Goal: Transaction & Acquisition: Book appointment/travel/reservation

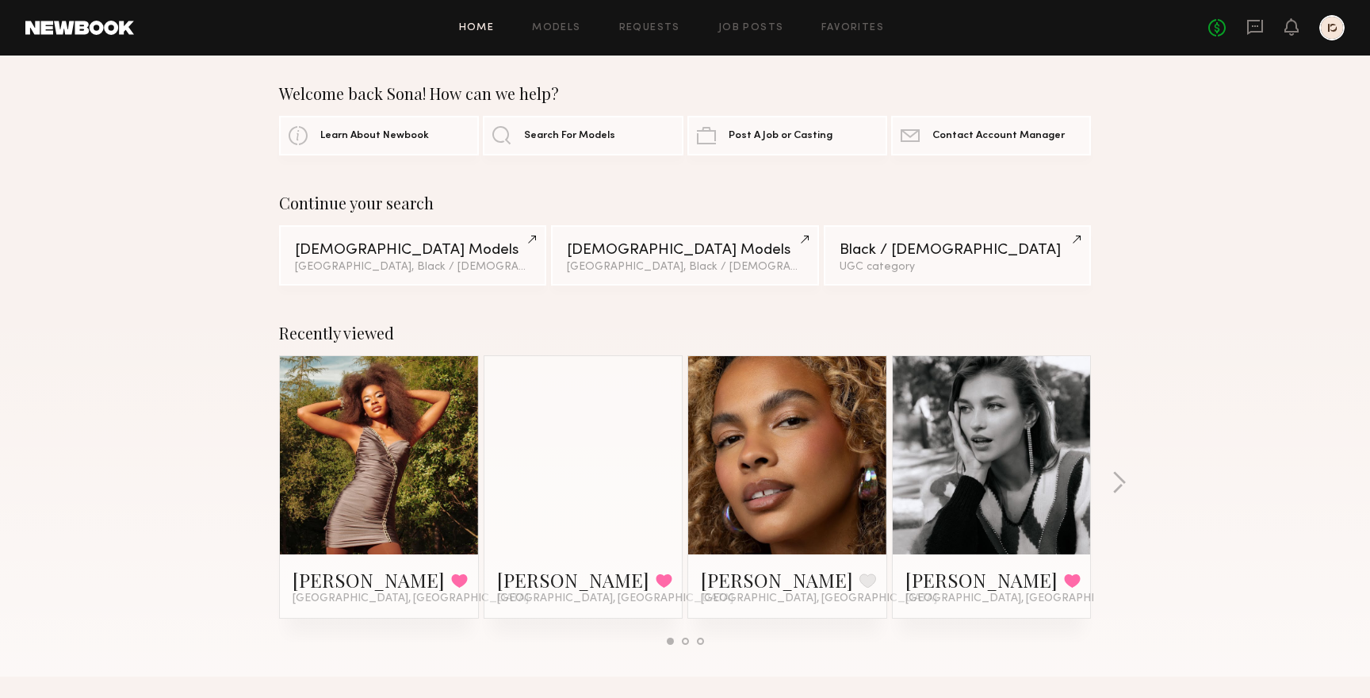
scroll to position [7, 0]
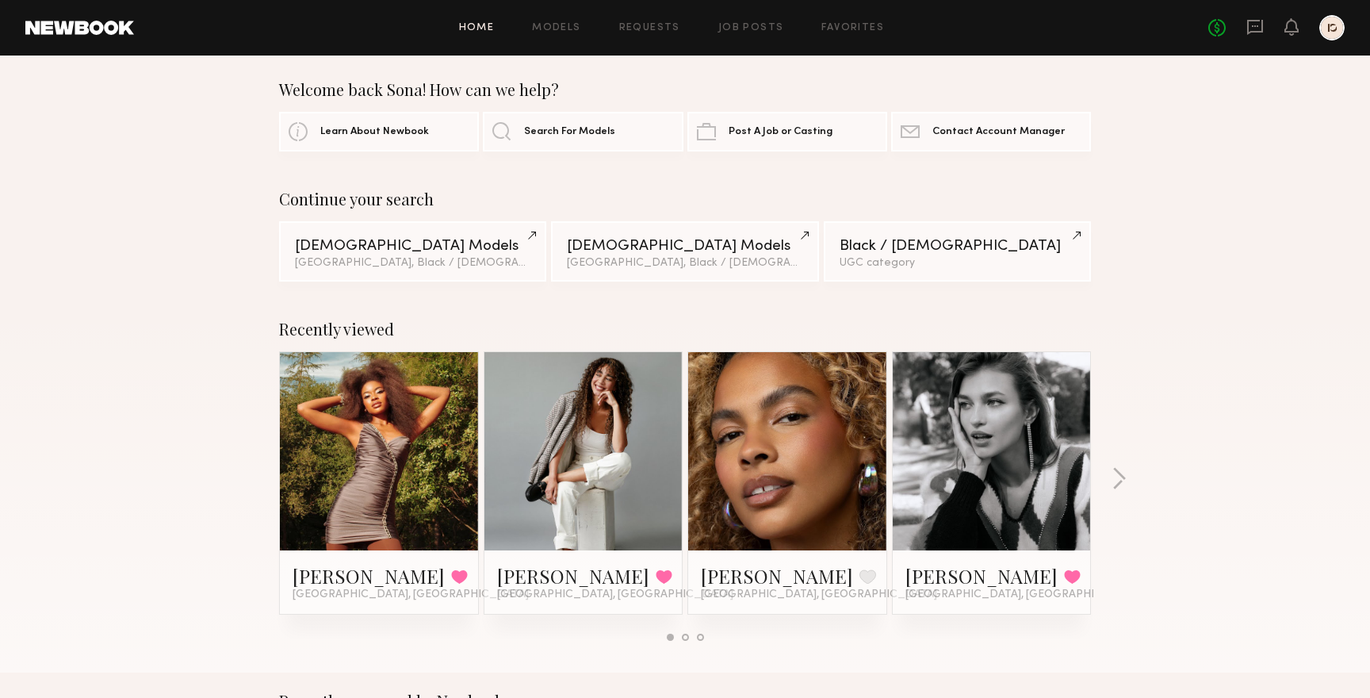
click at [800, 437] on link at bounding box center [787, 451] width 97 height 198
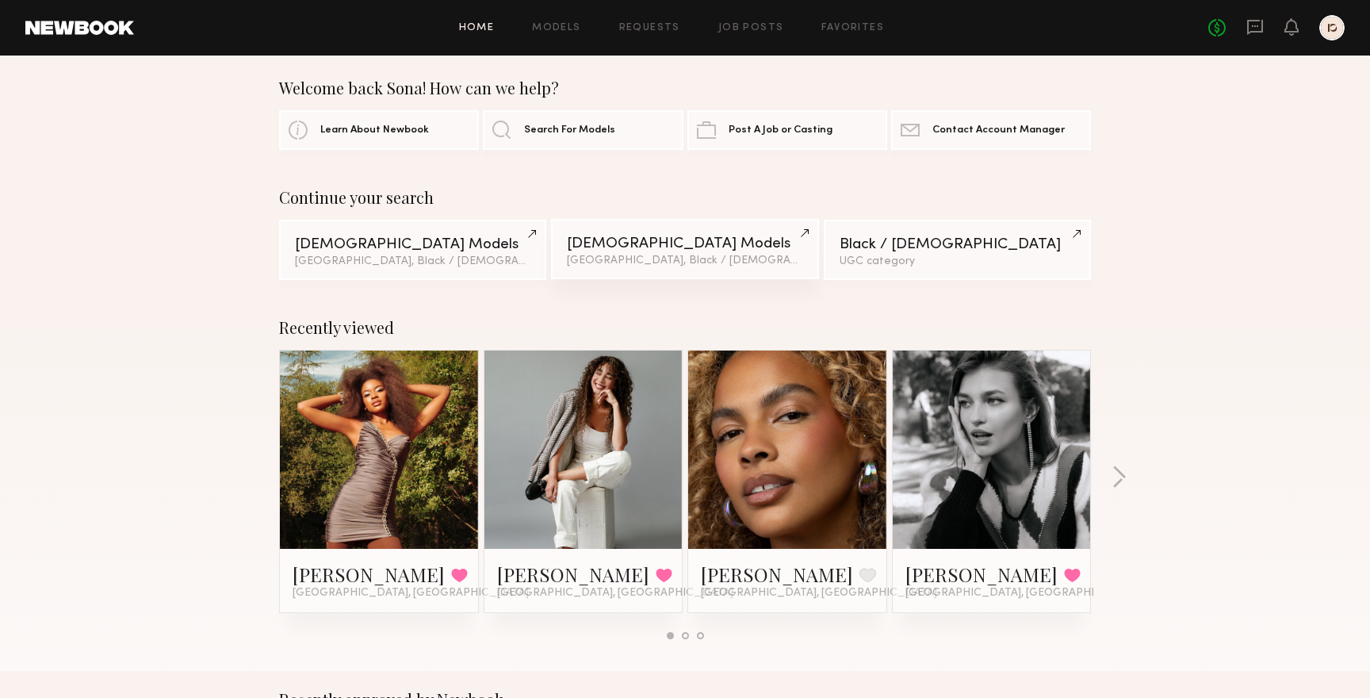
click at [711, 239] on div "Female Models" at bounding box center [684, 243] width 235 height 15
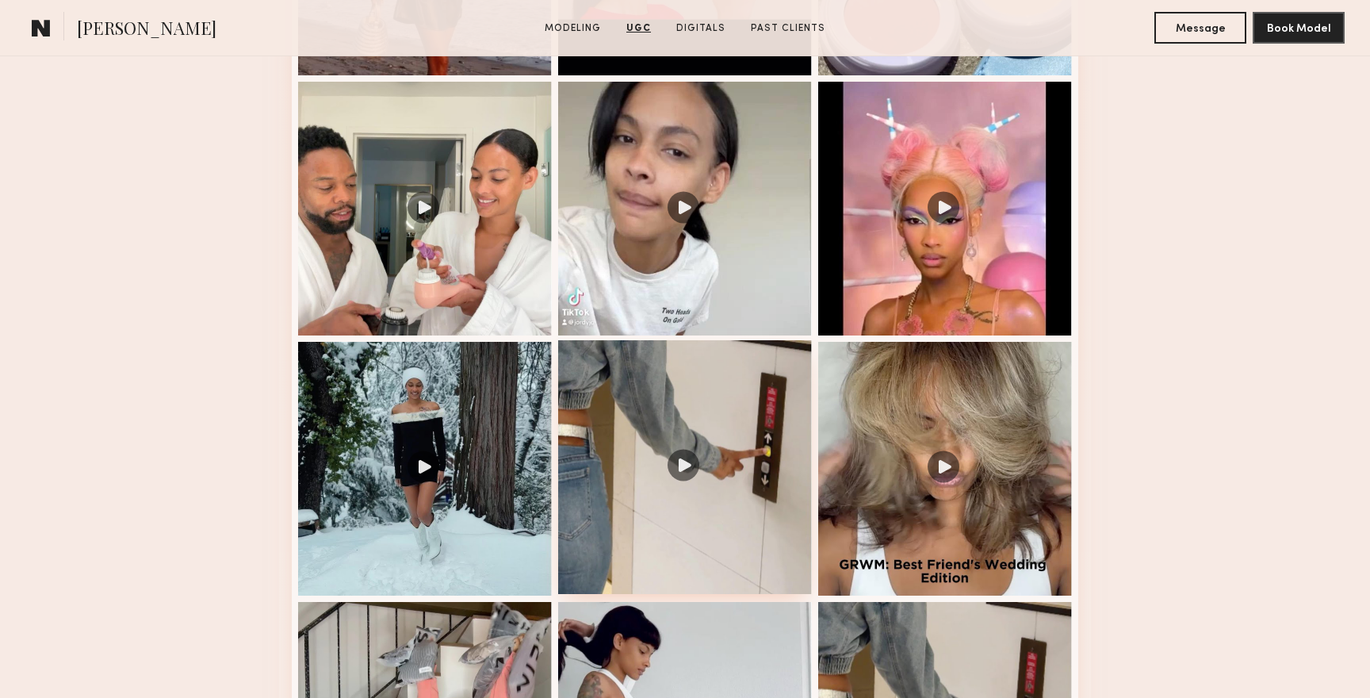
scroll to position [1896, 0]
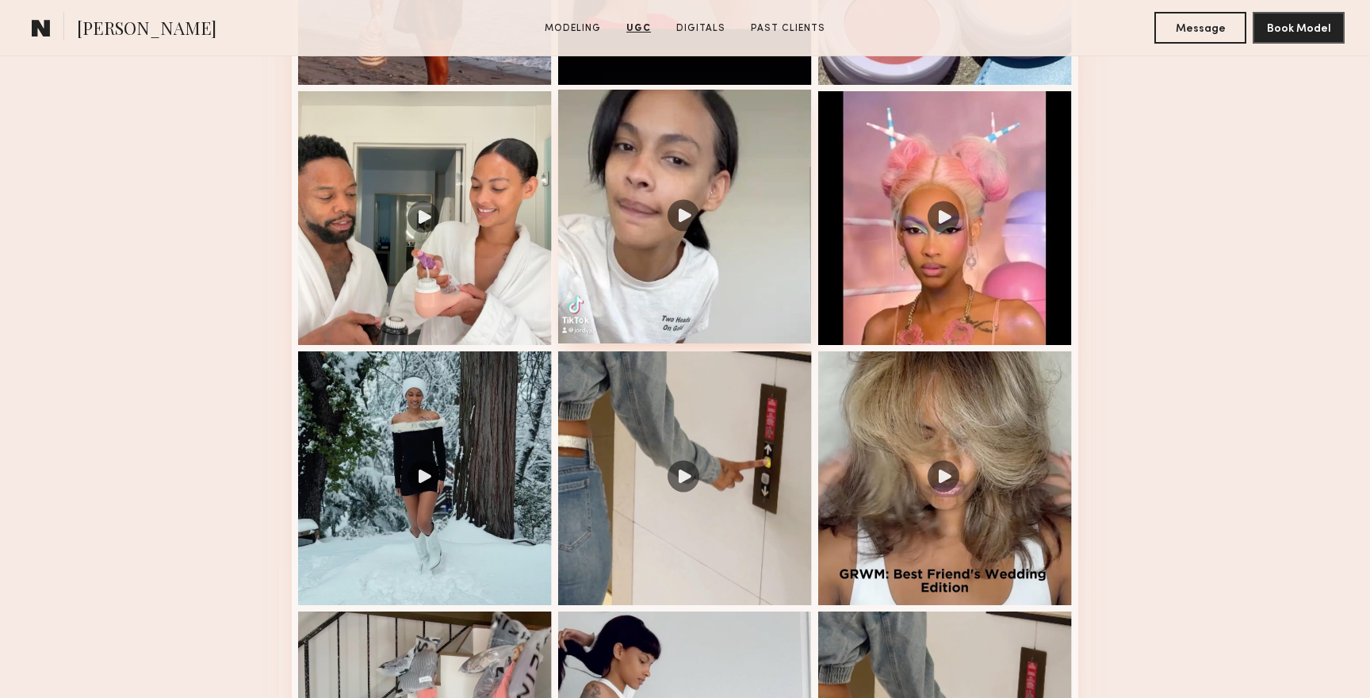
click at [740, 295] on div at bounding box center [685, 217] width 254 height 254
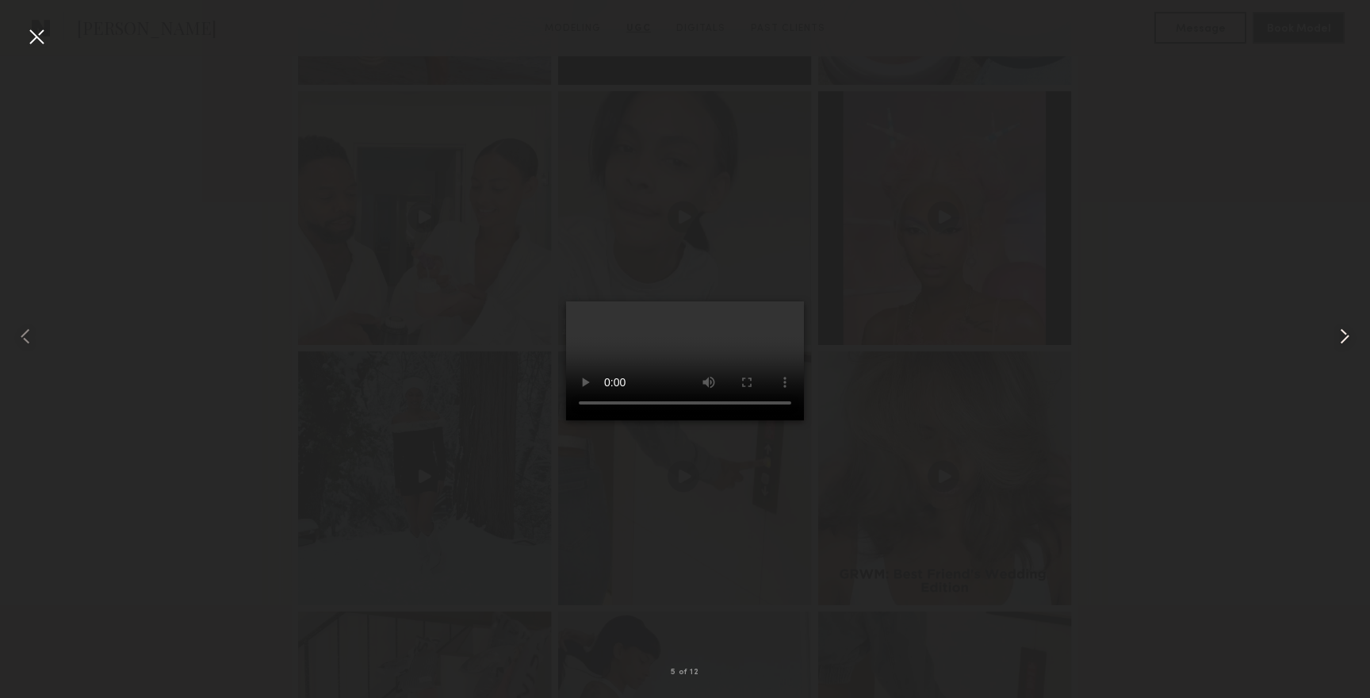
click at [1344, 345] on common-icon at bounding box center [1344, 335] width 25 height 25
click at [1345, 346] on common-icon at bounding box center [1344, 335] width 25 height 25
click at [40, 36] on div at bounding box center [36, 36] width 25 height 25
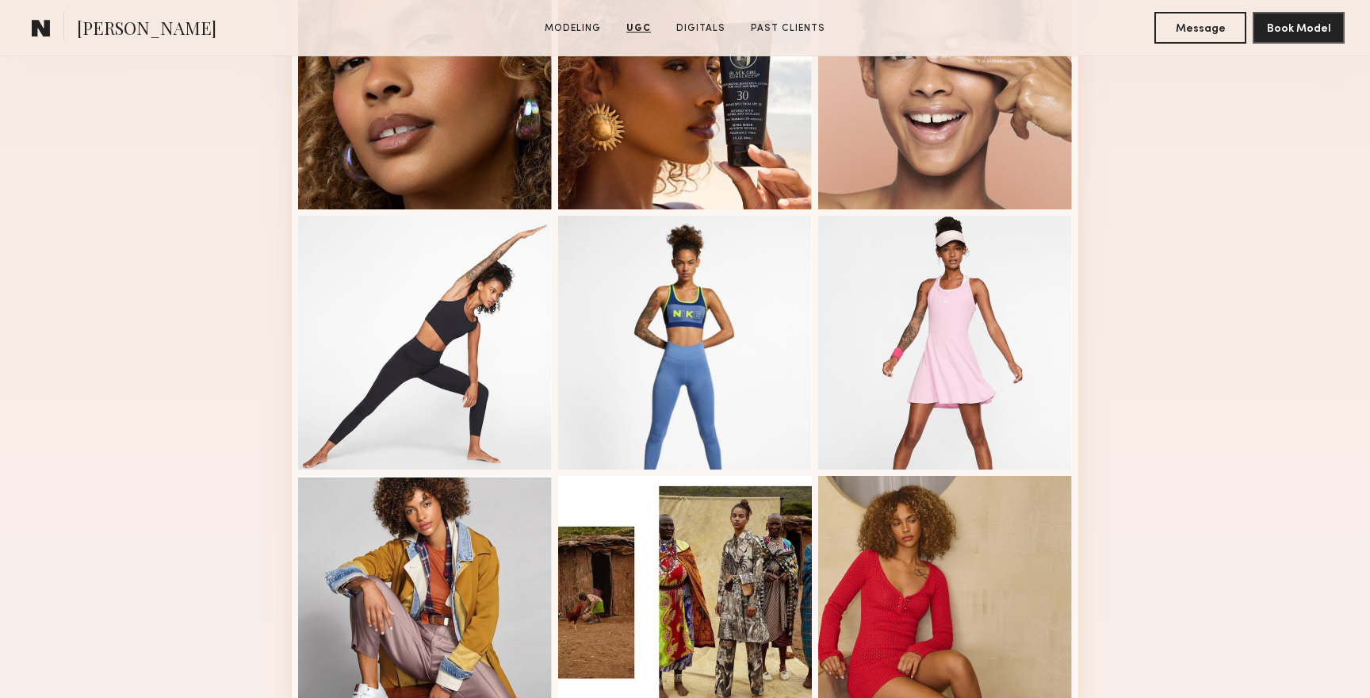
scroll to position [0, 0]
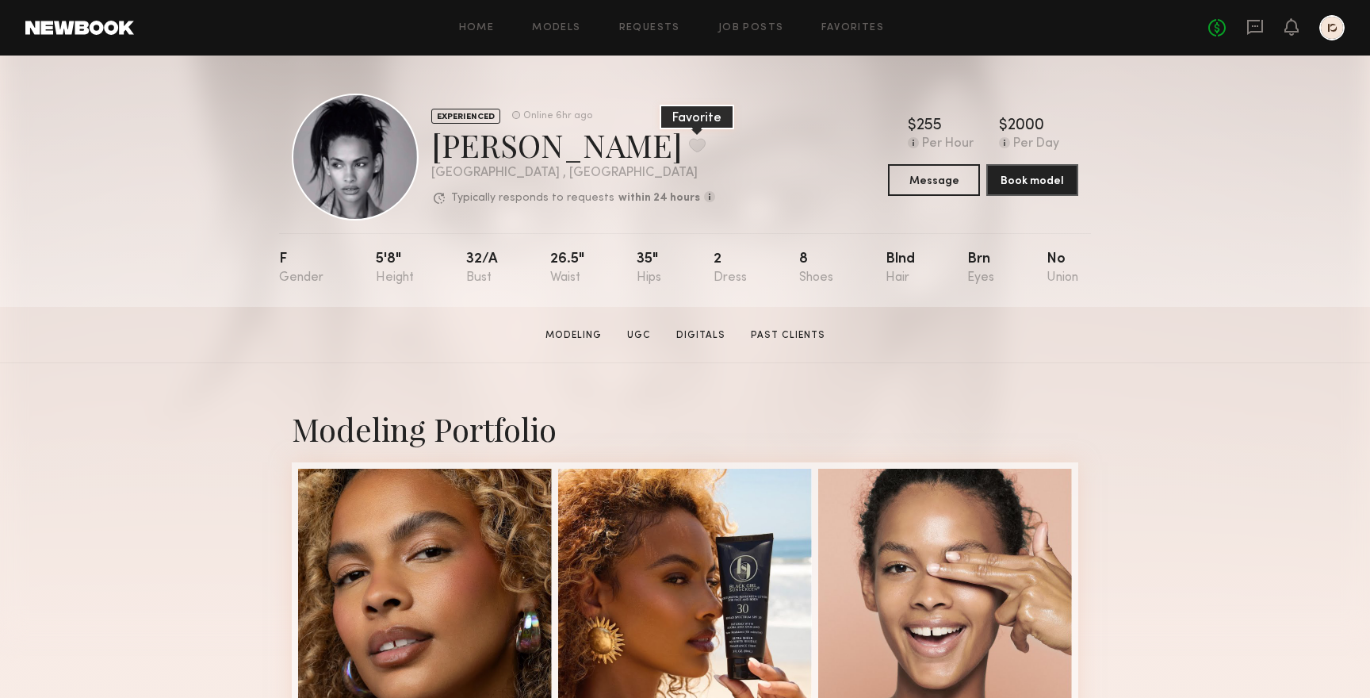
click at [689, 143] on button at bounding box center [697, 145] width 17 height 14
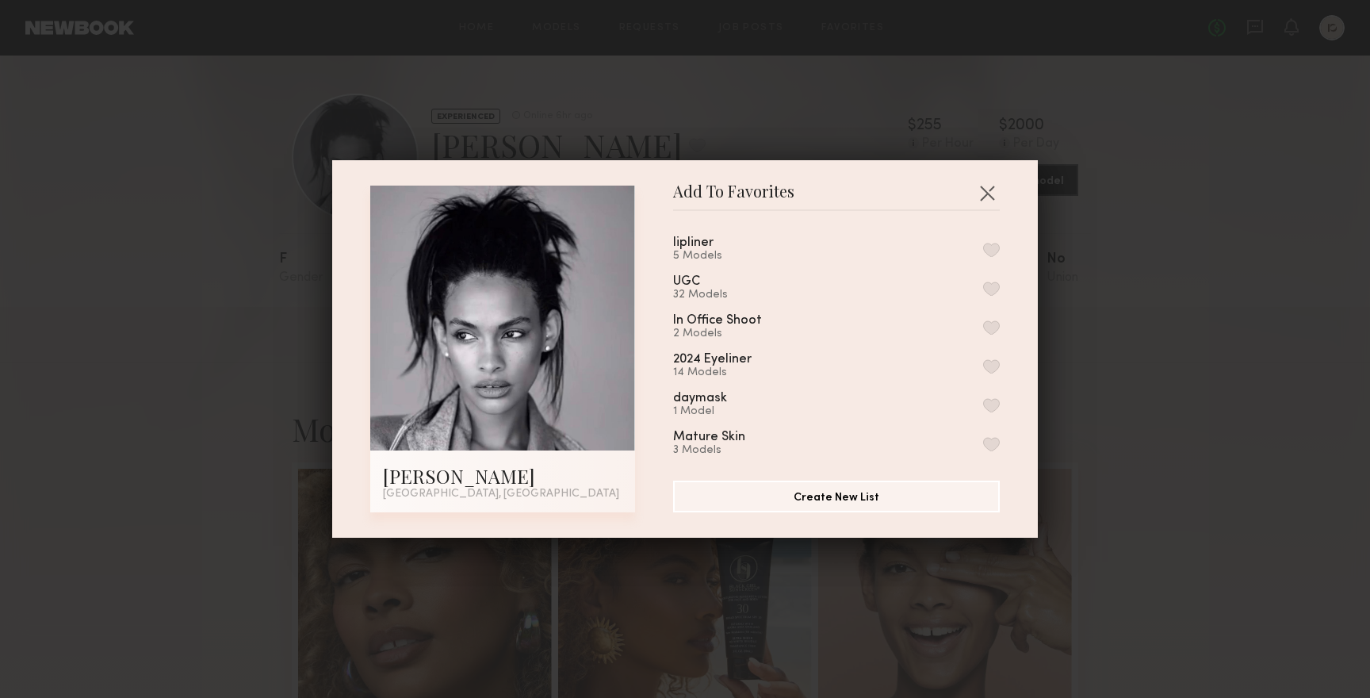
click at [995, 283] on button "button" at bounding box center [991, 288] width 17 height 14
click at [988, 193] on button "button" at bounding box center [986, 192] width 25 height 25
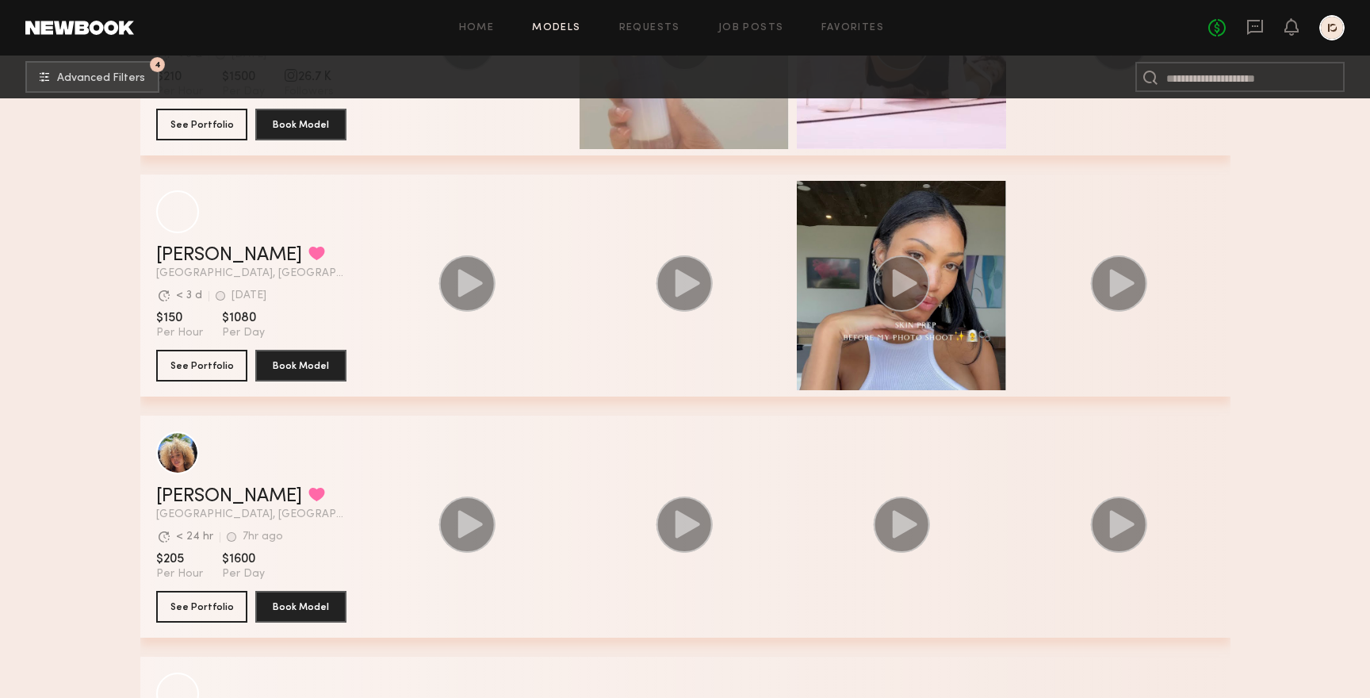
scroll to position [646, 0]
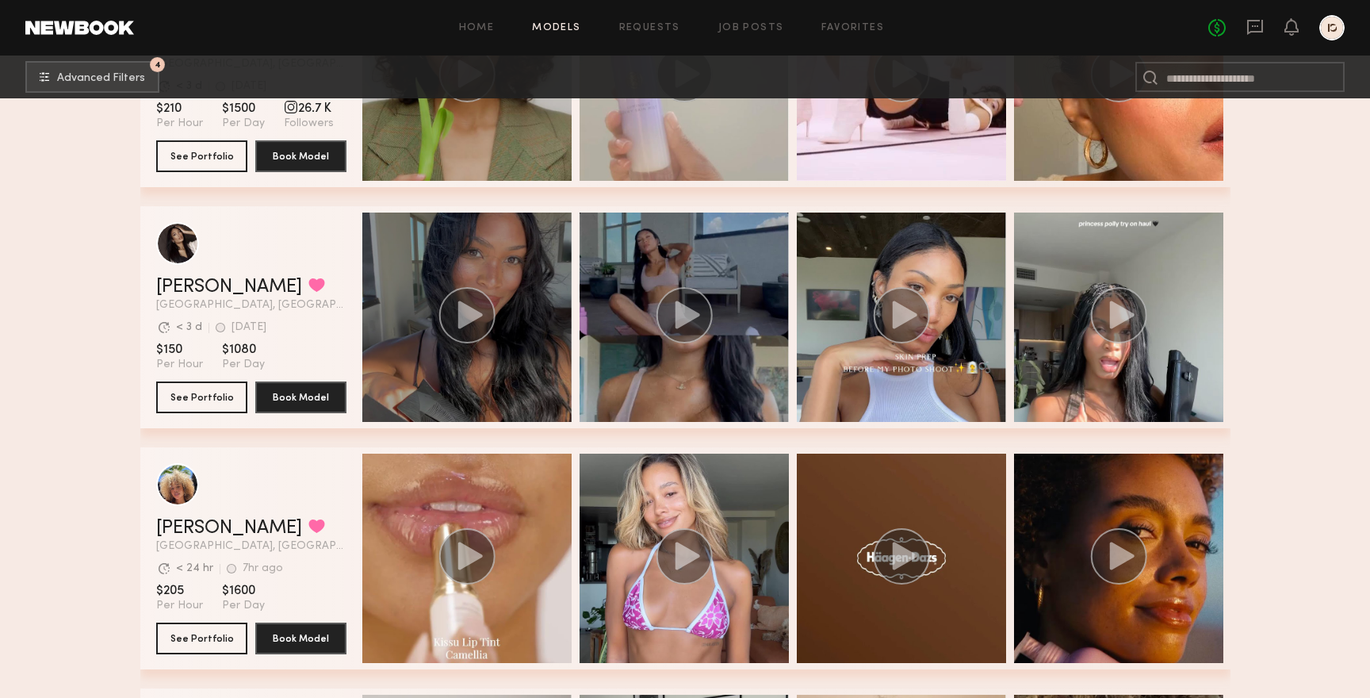
click at [484, 303] on circle "grid" at bounding box center [466, 315] width 56 height 56
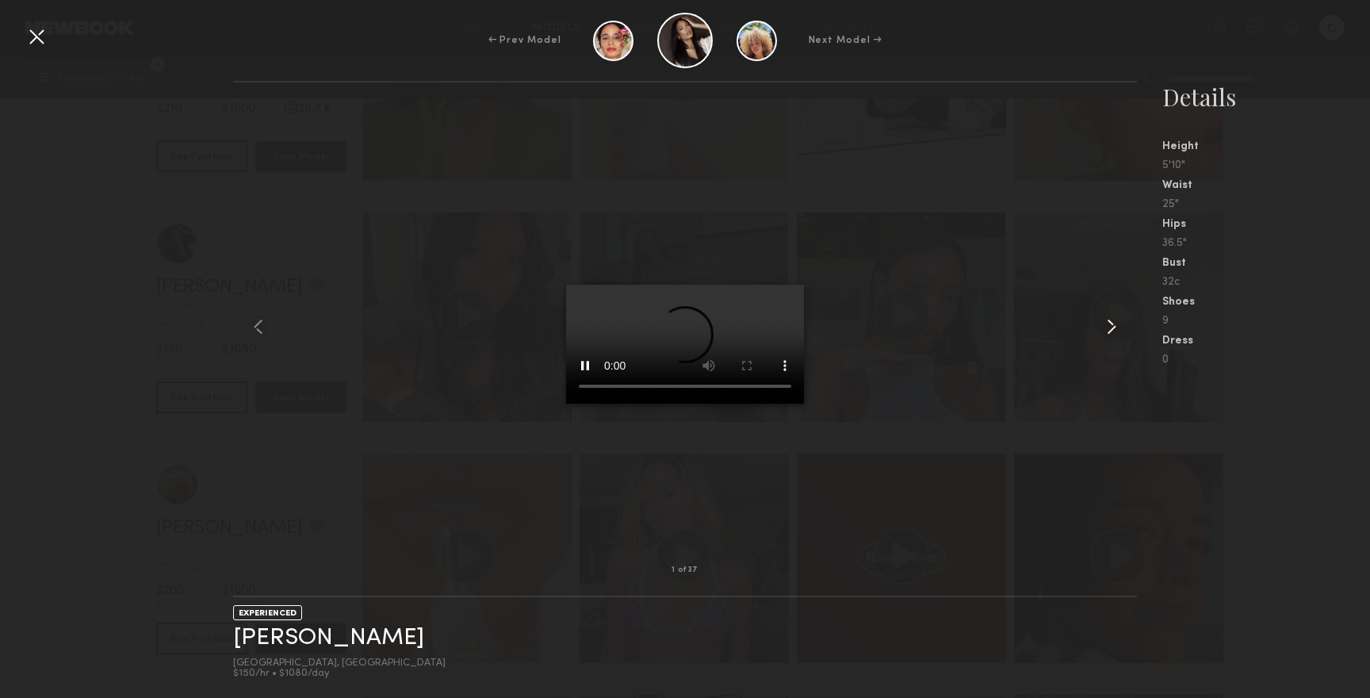
click at [1106, 323] on common-icon at bounding box center [1111, 326] width 25 height 25
click at [1105, 323] on common-icon at bounding box center [1111, 326] width 25 height 25
click at [33, 31] on div at bounding box center [36, 36] width 25 height 25
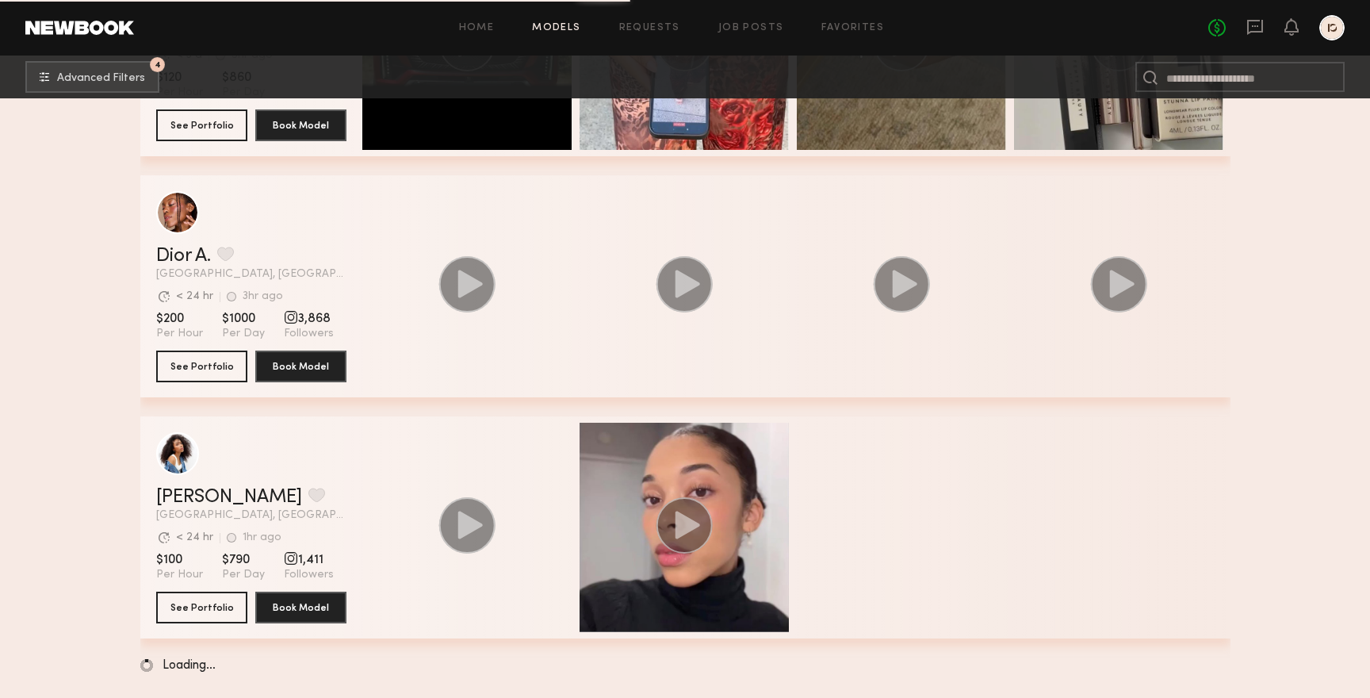
scroll to position [2579, 0]
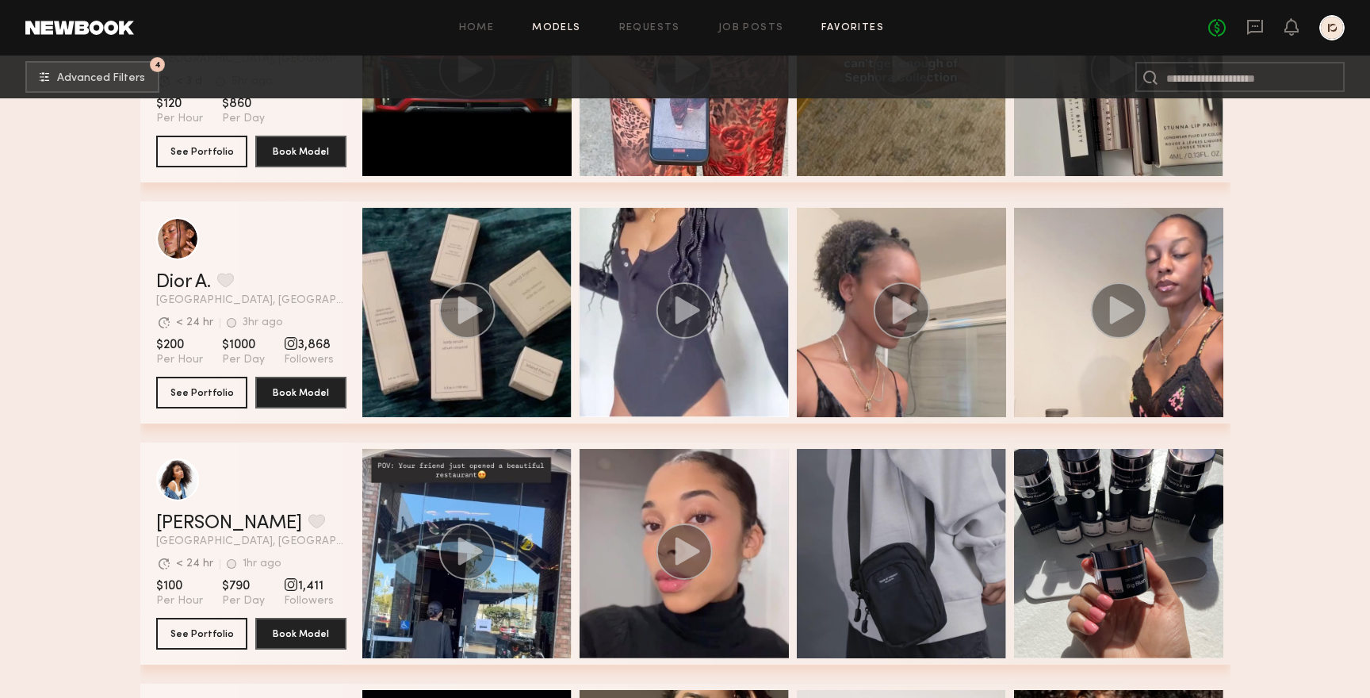
click at [866, 30] on html "Home Models Requests Job Posts Favorites Sign Out No fees up to $5,000 4 Advanc…" at bounding box center [685, 498] width 1370 height 6154
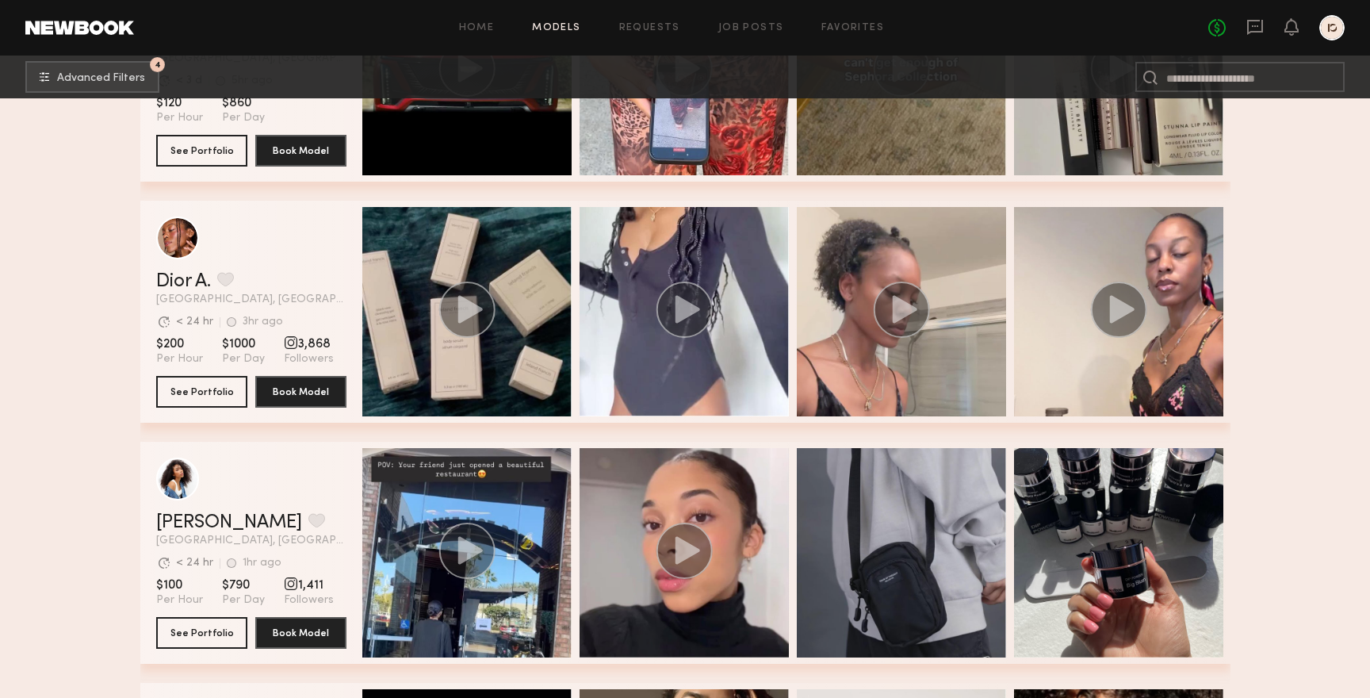
scroll to position [2581, 0]
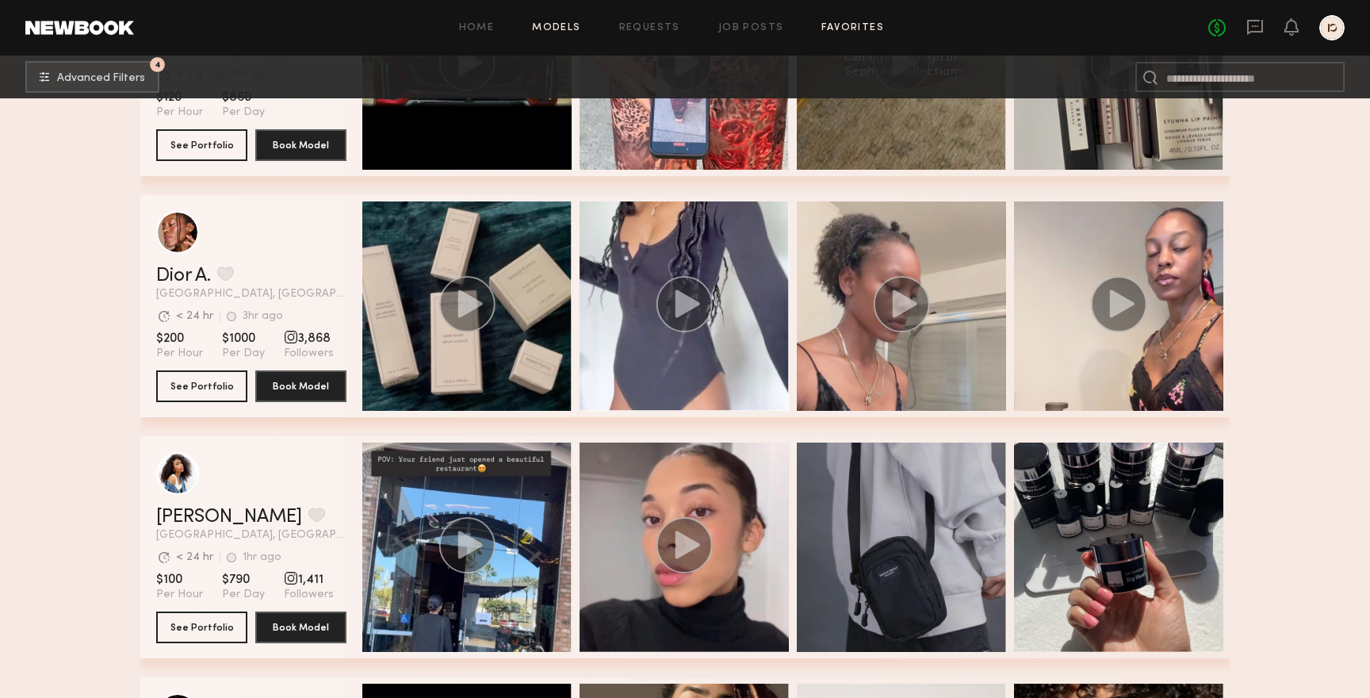
click at [865, 27] on html "Home Models Requests Job Posts Favorites Sign Out No fees up to $5,000 4 Advanc…" at bounding box center [685, 492] width 1370 height 6154
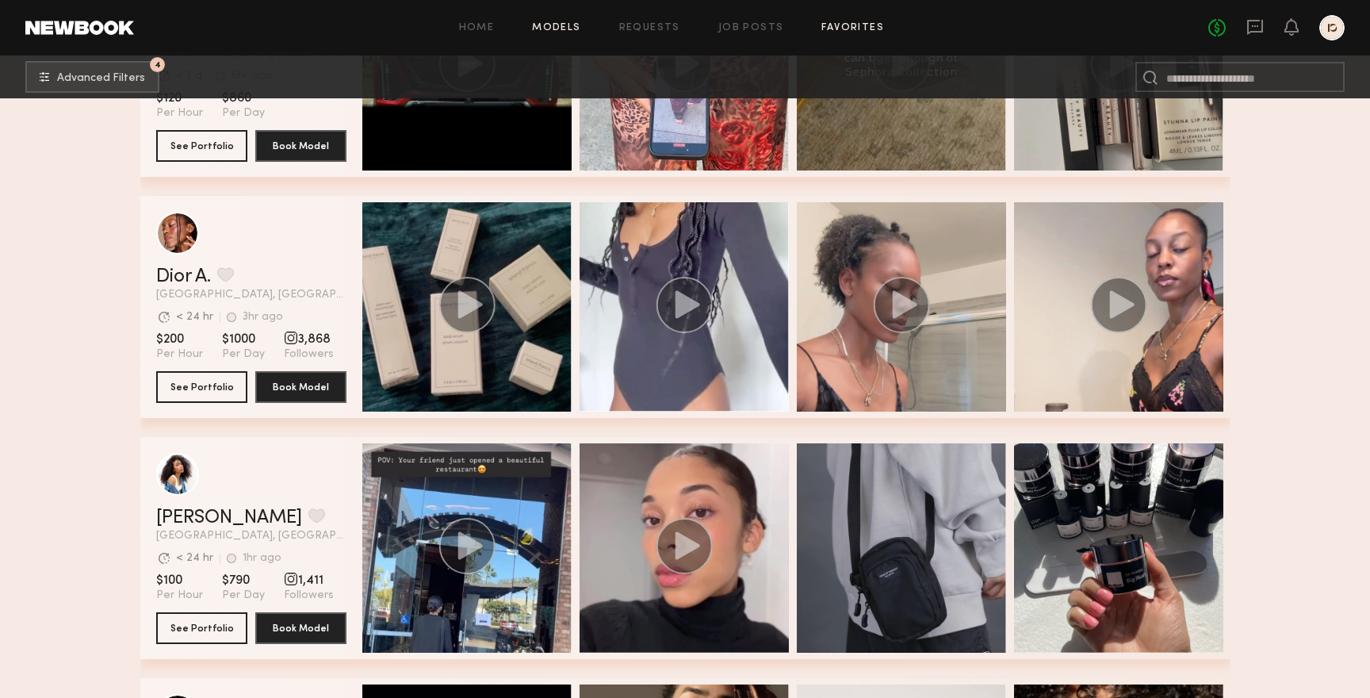
scroll to position [2585, 0]
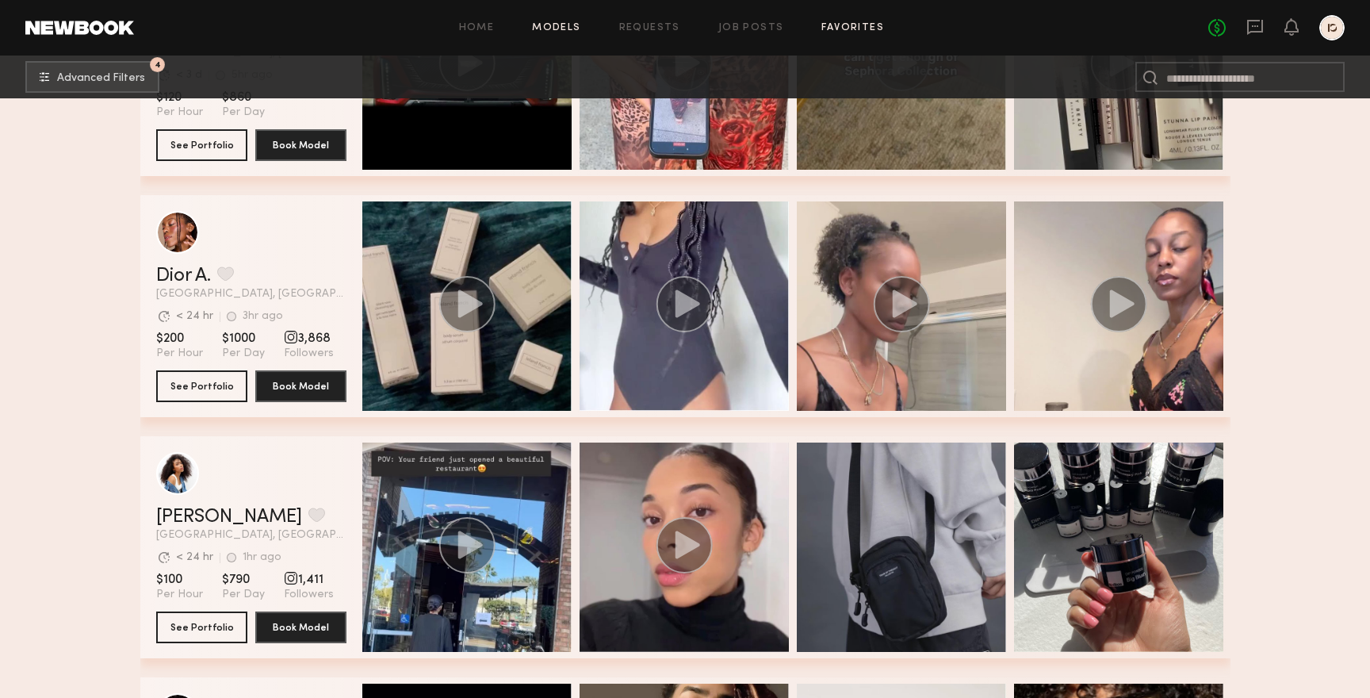
click at [835, 25] on link "Favorites" at bounding box center [852, 28] width 63 height 10
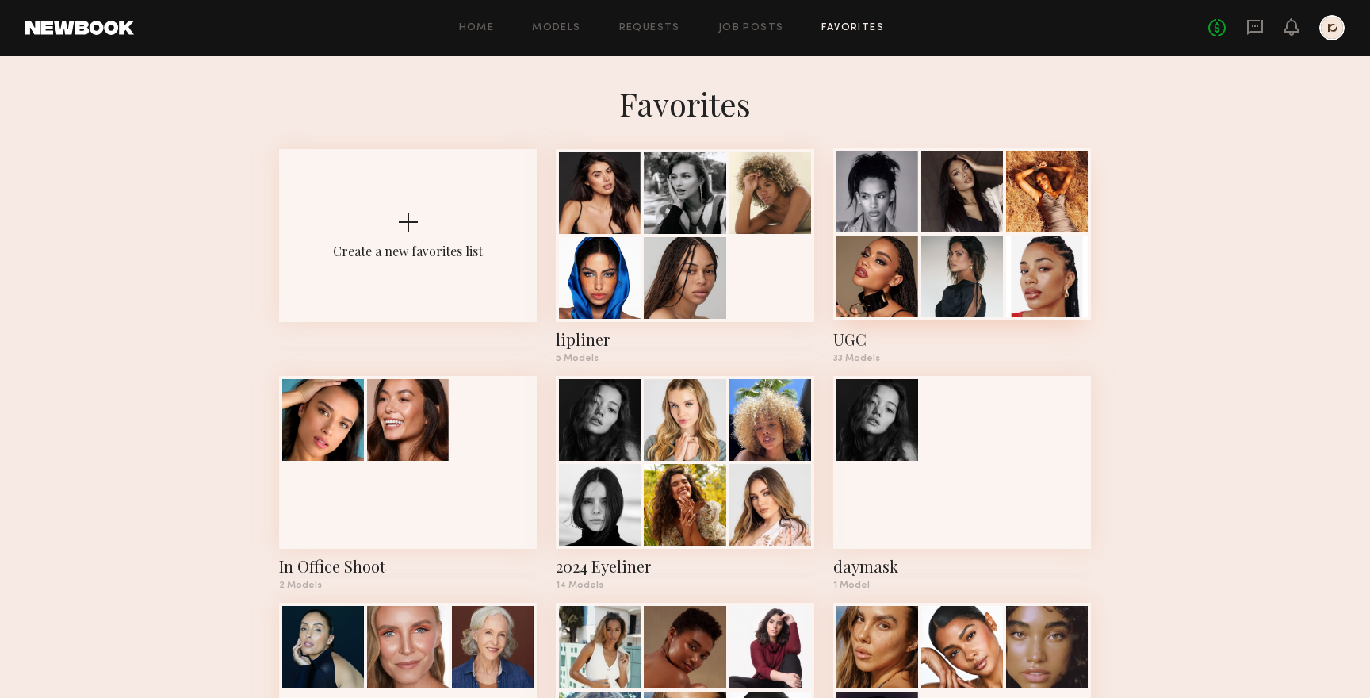
click at [936, 245] on div at bounding box center [962, 276] width 82 height 82
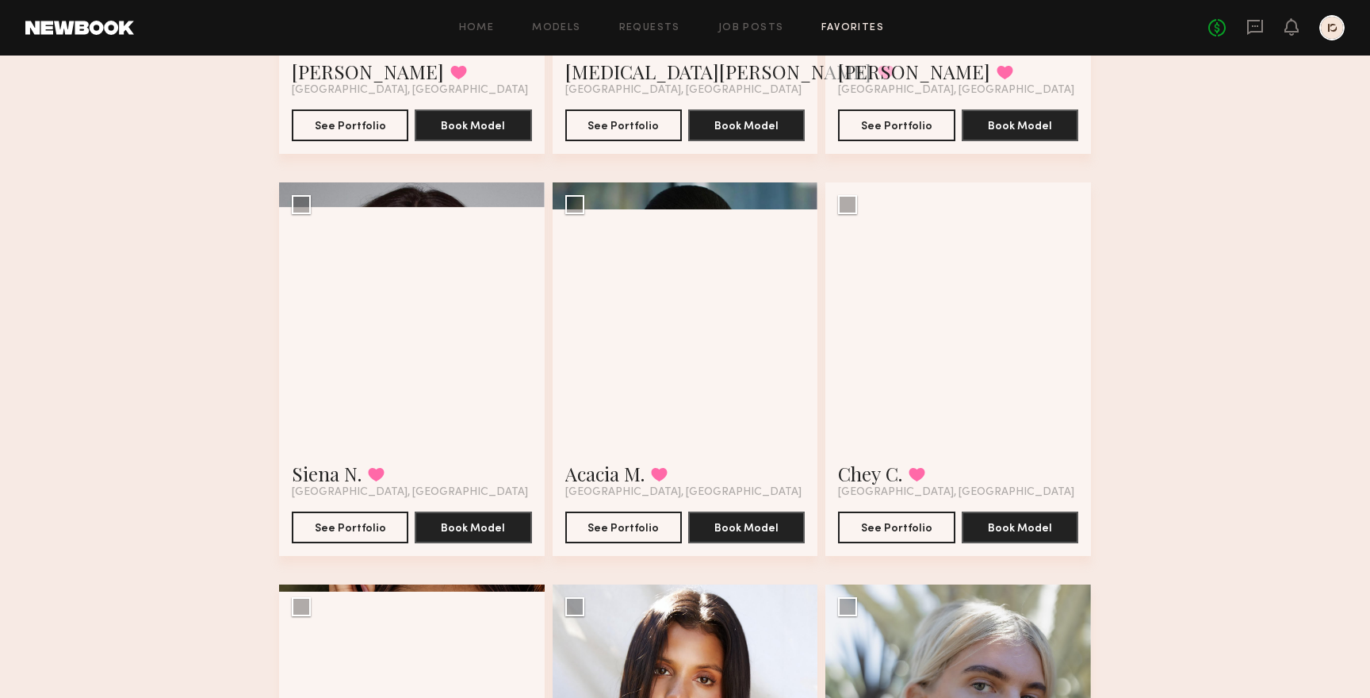
scroll to position [806, 0]
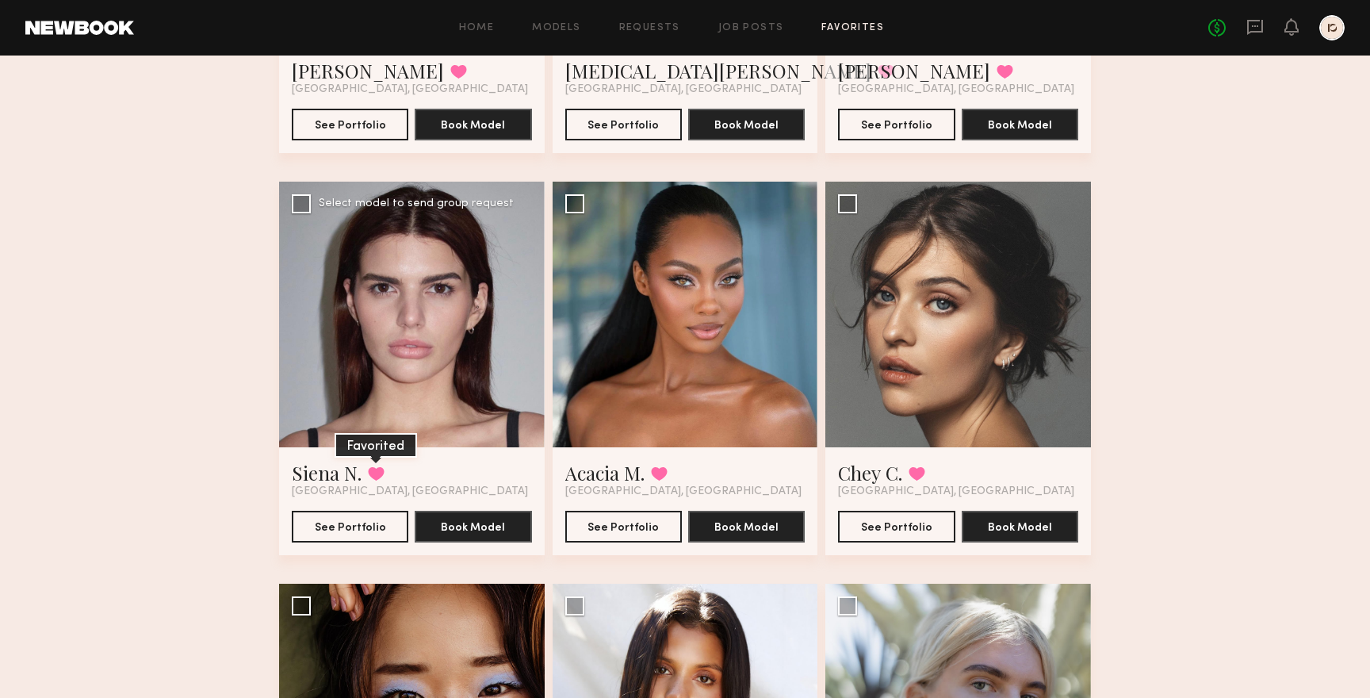
click at [381, 468] on button at bounding box center [376, 473] width 17 height 14
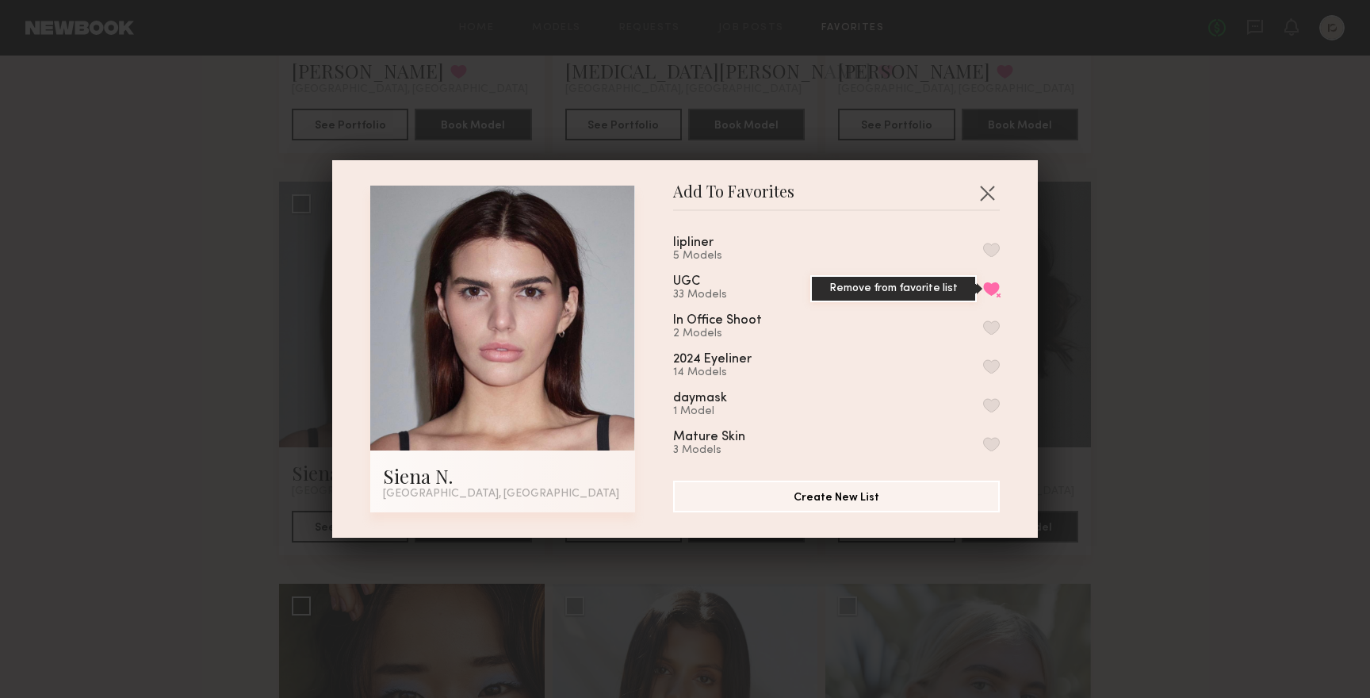
click at [994, 284] on button "Remove from favorite list" at bounding box center [991, 288] width 17 height 14
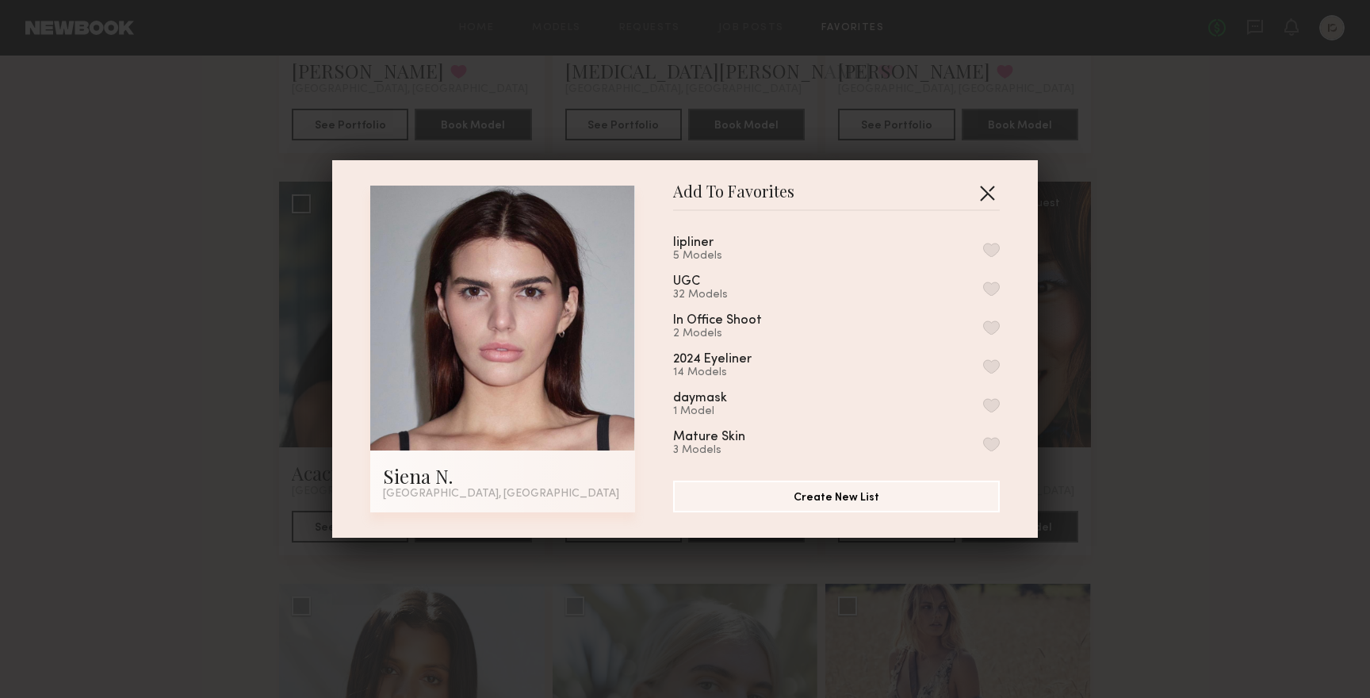
click at [985, 190] on button "button" at bounding box center [986, 192] width 25 height 25
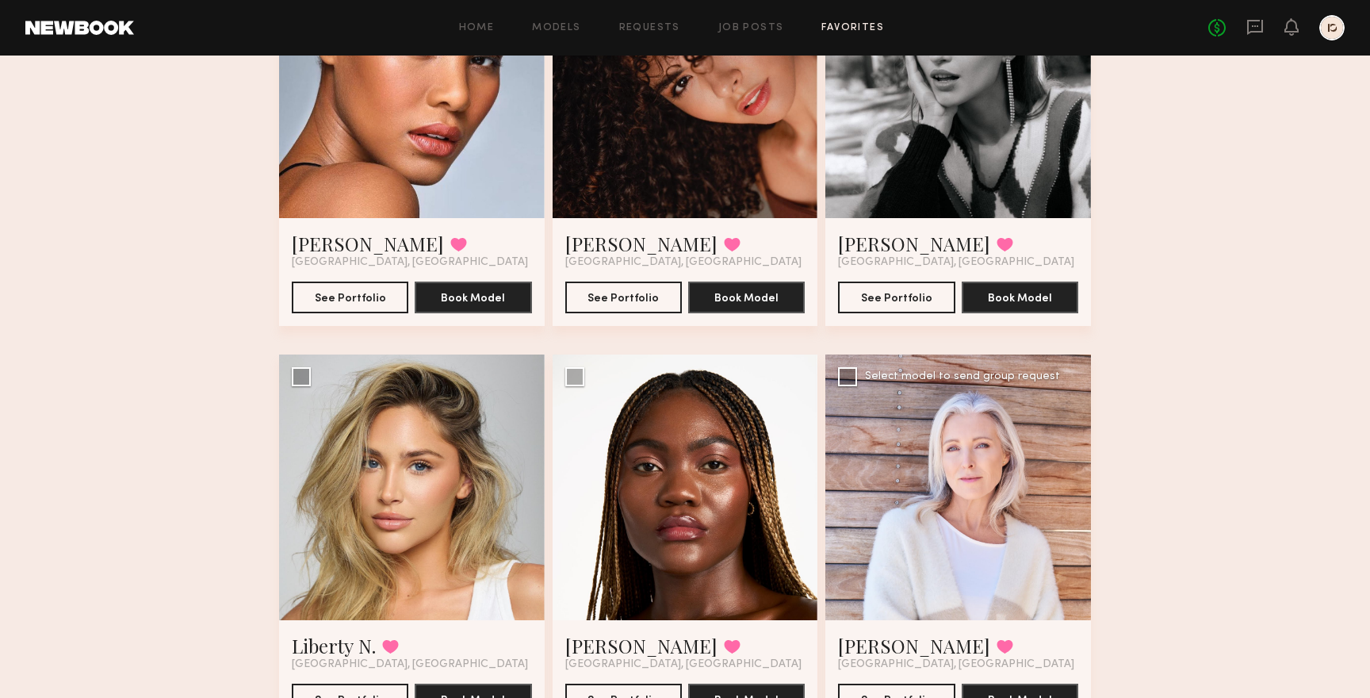
scroll to position [3477, 0]
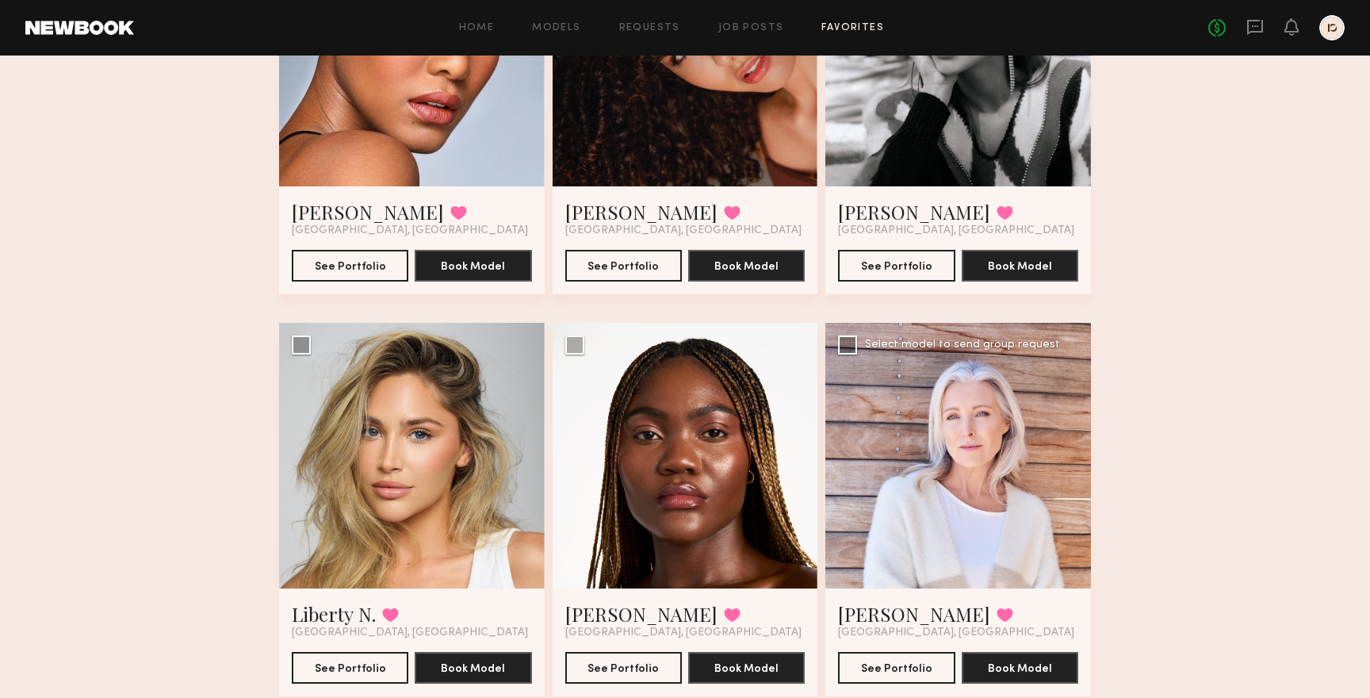
click at [981, 382] on div at bounding box center [958, 456] width 266 height 266
click at [971, 400] on div at bounding box center [958, 456] width 266 height 266
click at [981, 449] on div at bounding box center [958, 456] width 266 height 266
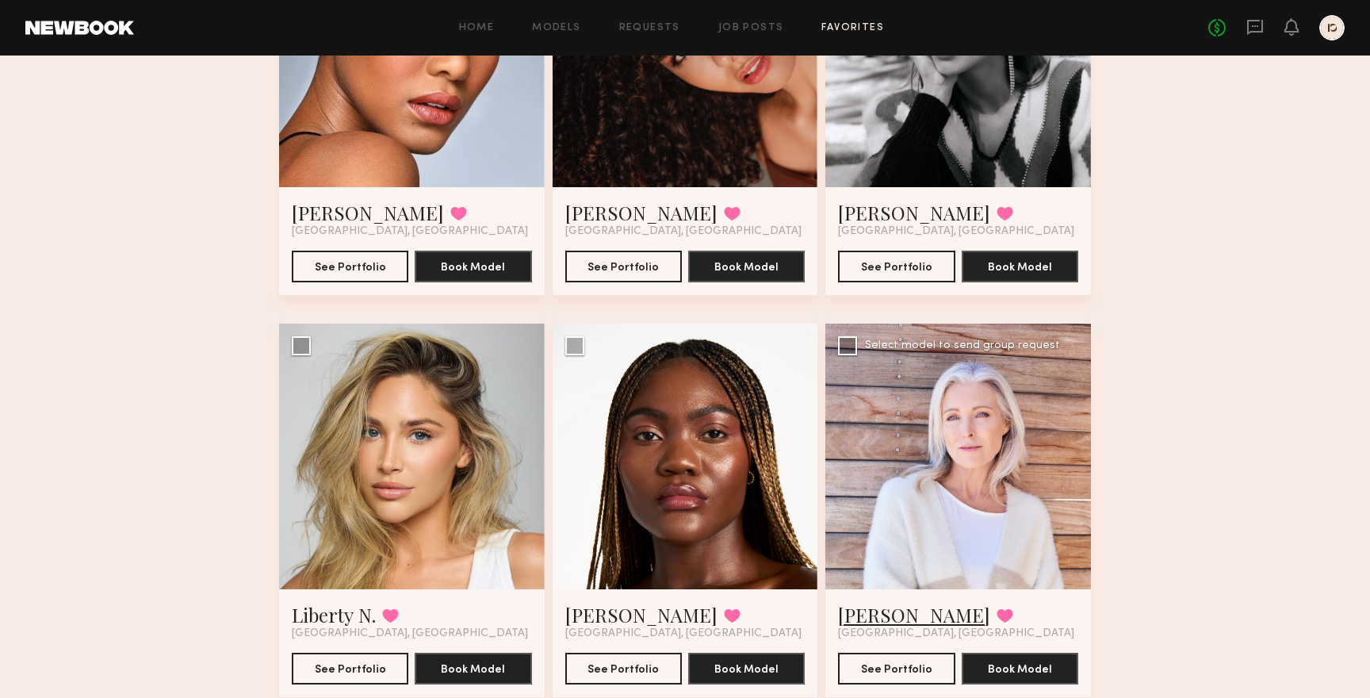
click at [866, 609] on link "Lisa S." at bounding box center [914, 614] width 152 height 25
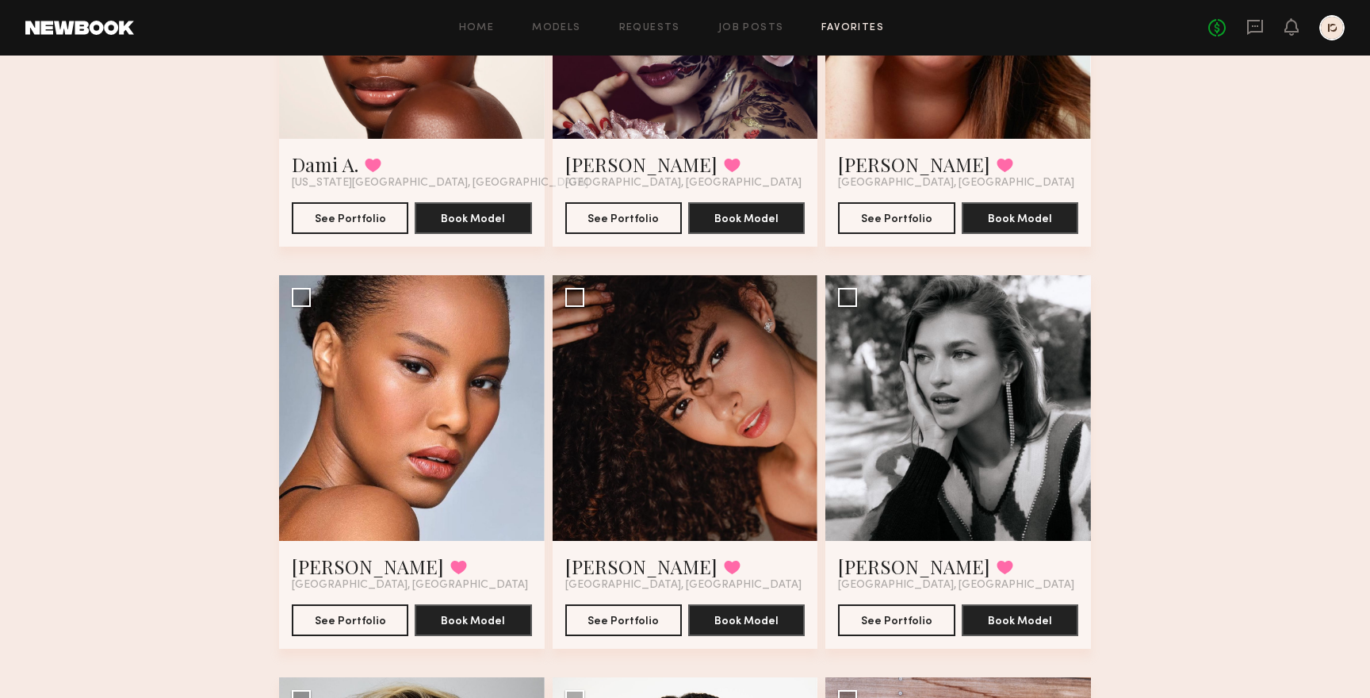
scroll to position [3121, 0]
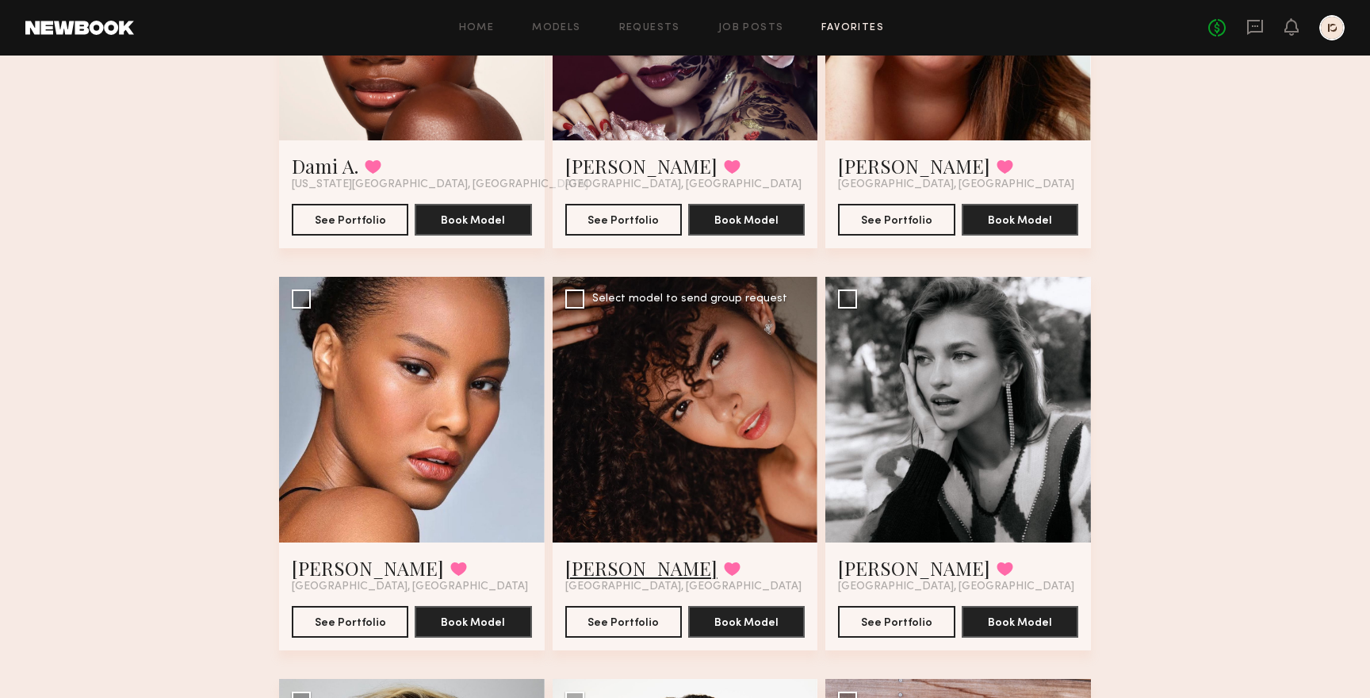
click at [615, 561] on link "Ágatha F." at bounding box center [641, 567] width 152 height 25
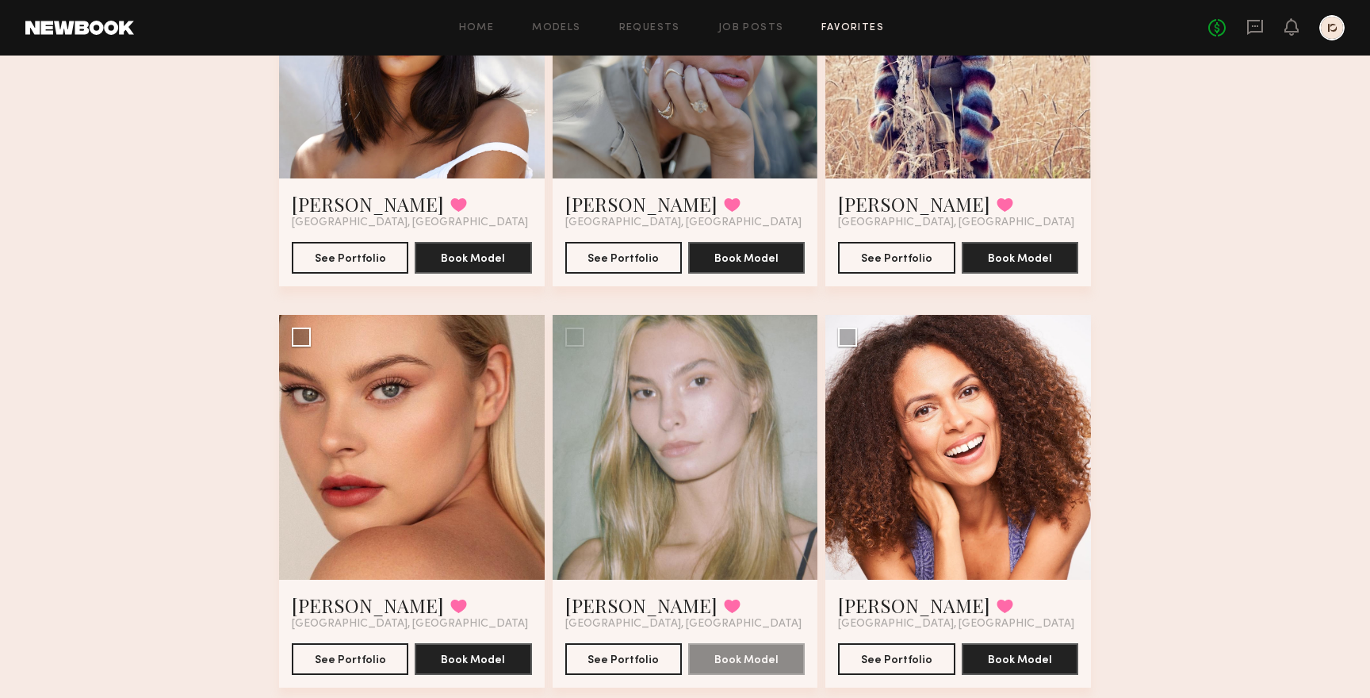
scroll to position [1476, 0]
click at [612, 604] on link "Darina D." at bounding box center [641, 605] width 152 height 25
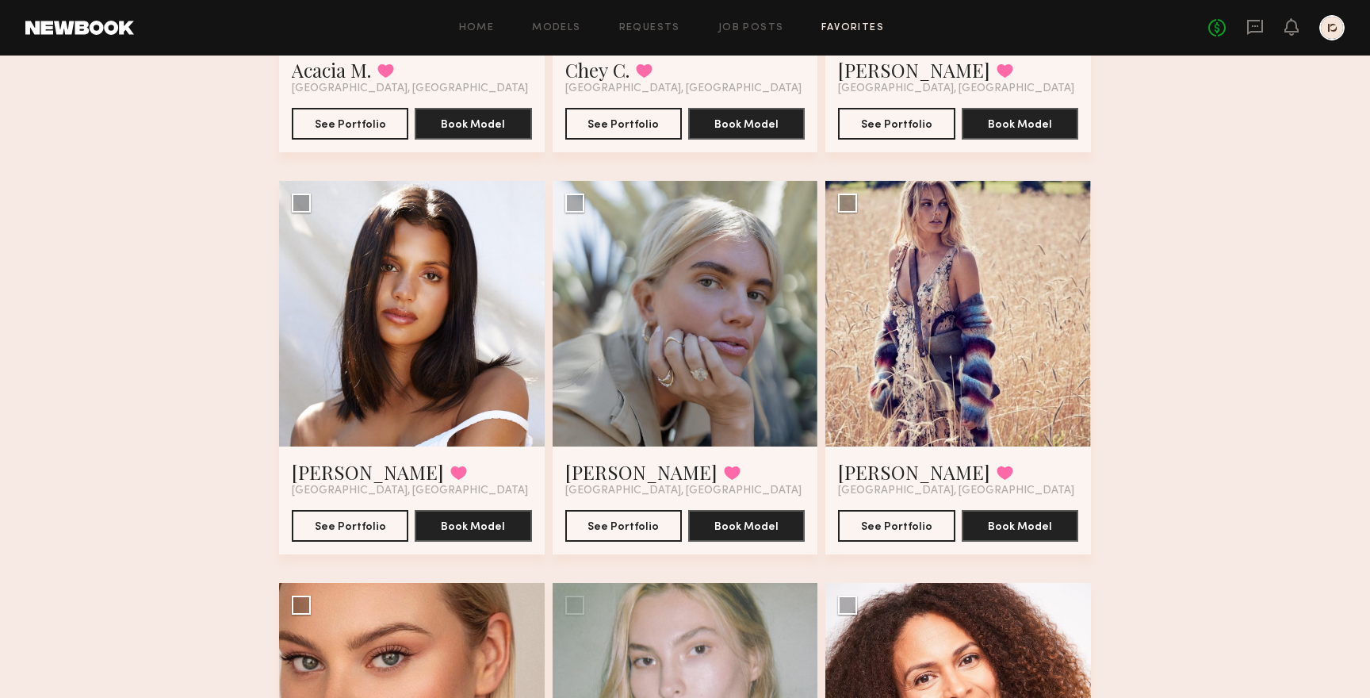
scroll to position [1204, 0]
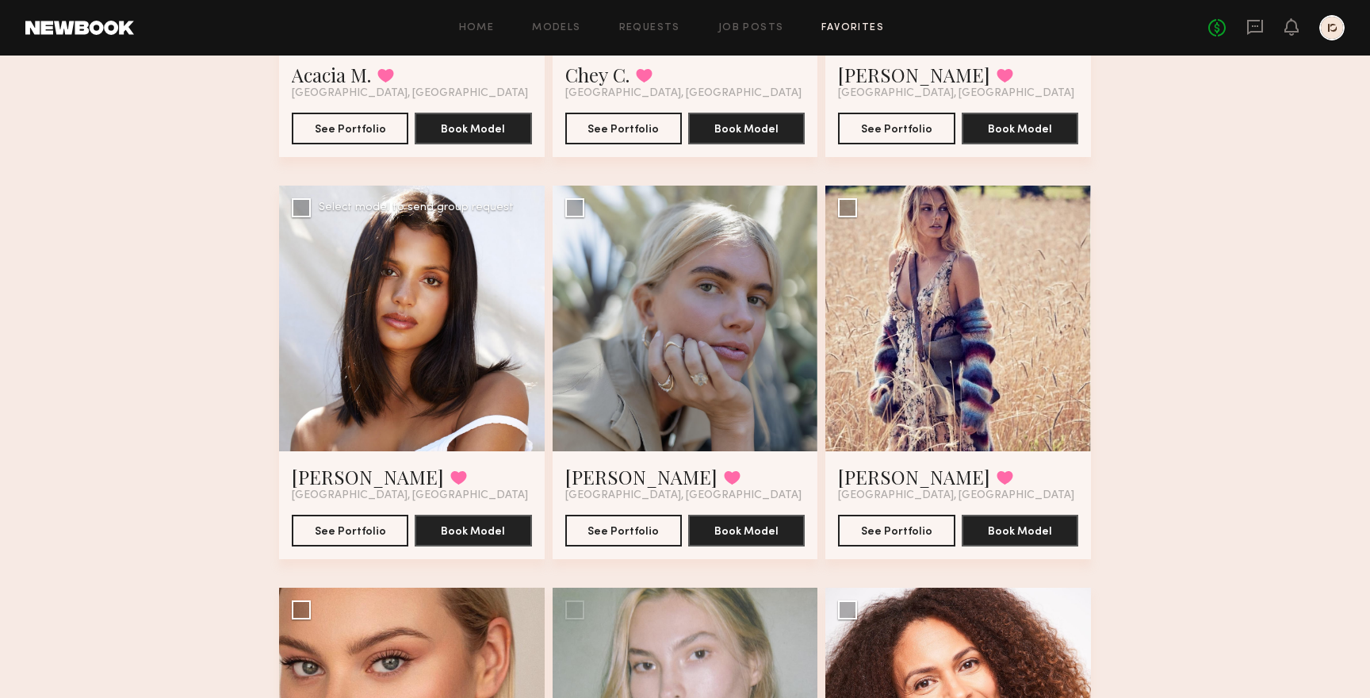
click at [443, 369] on div at bounding box center [412, 318] width 266 height 266
click at [364, 480] on link "[PERSON_NAME]" at bounding box center [368, 476] width 152 height 25
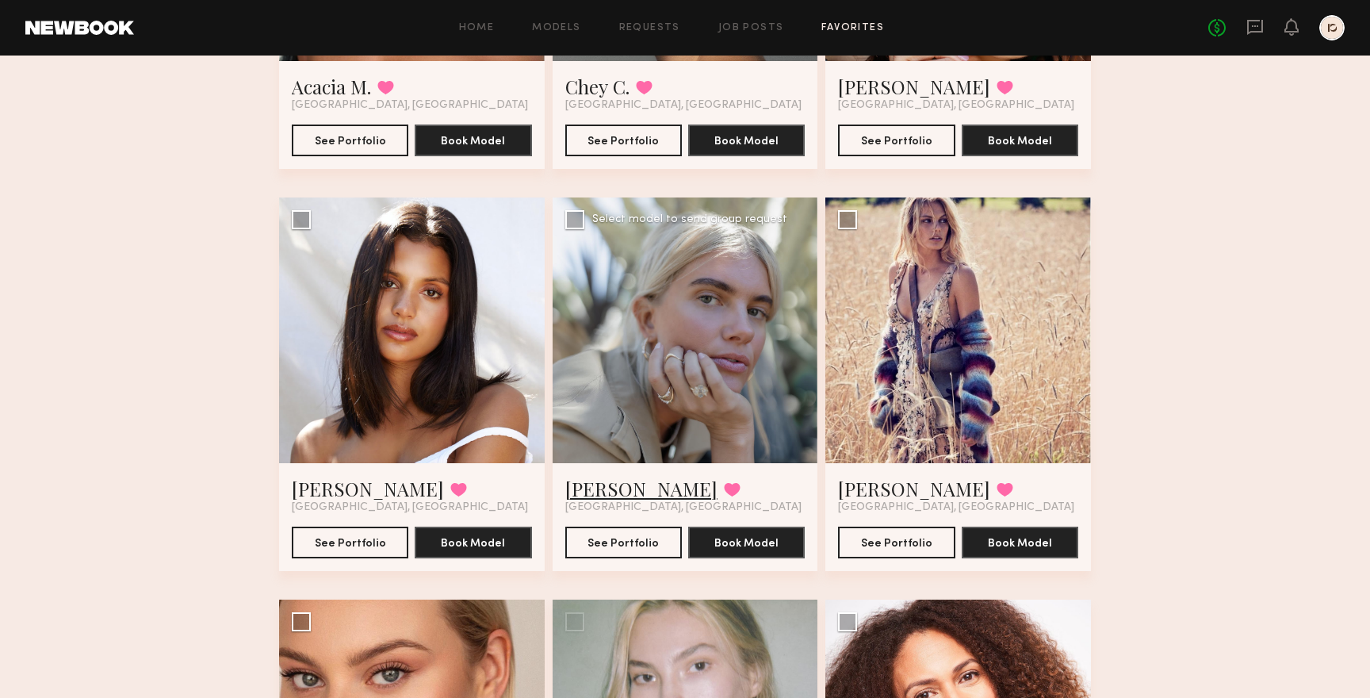
scroll to position [1194, 0]
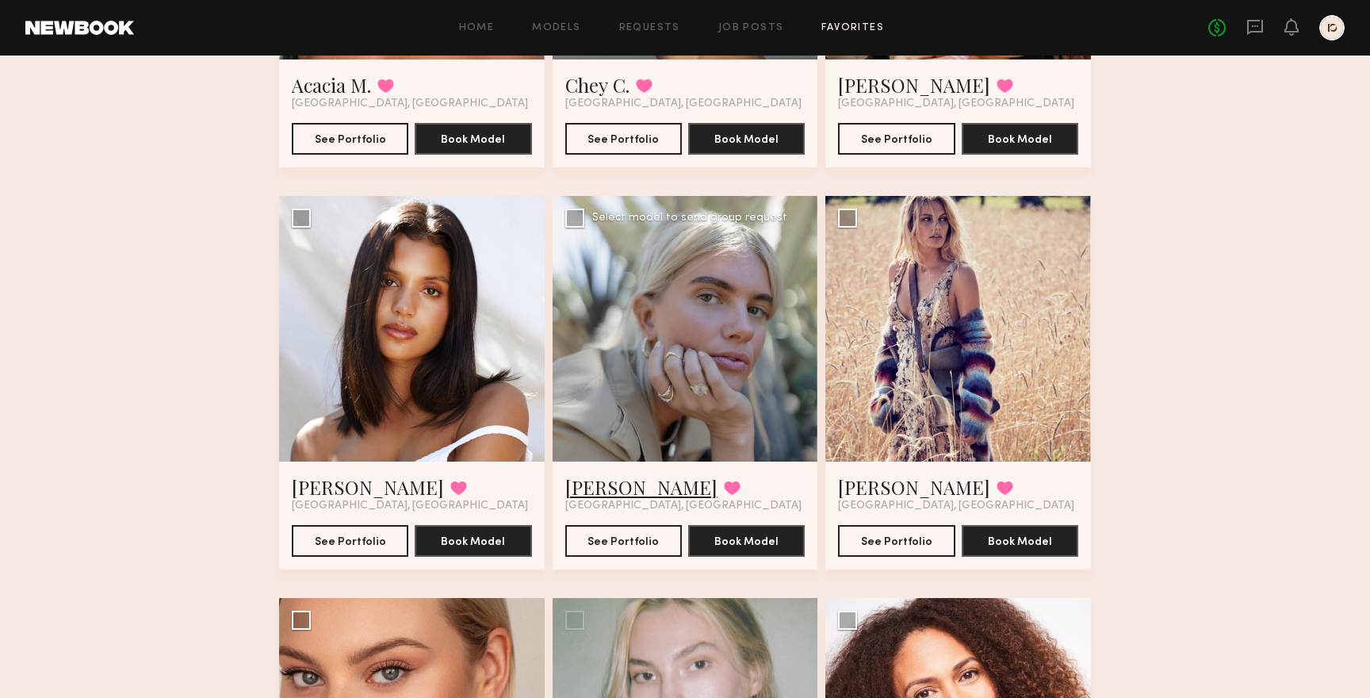
click at [614, 494] on link "Katie B." at bounding box center [641, 486] width 152 height 25
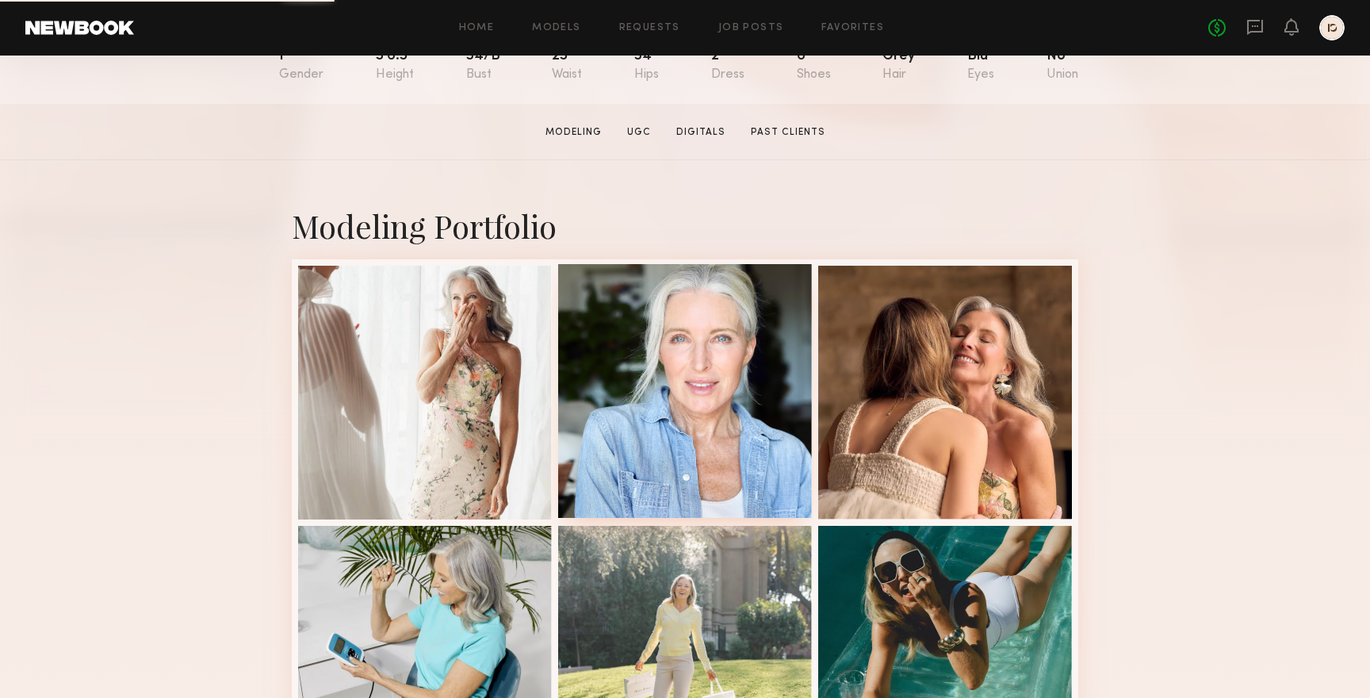
scroll to position [204, 0]
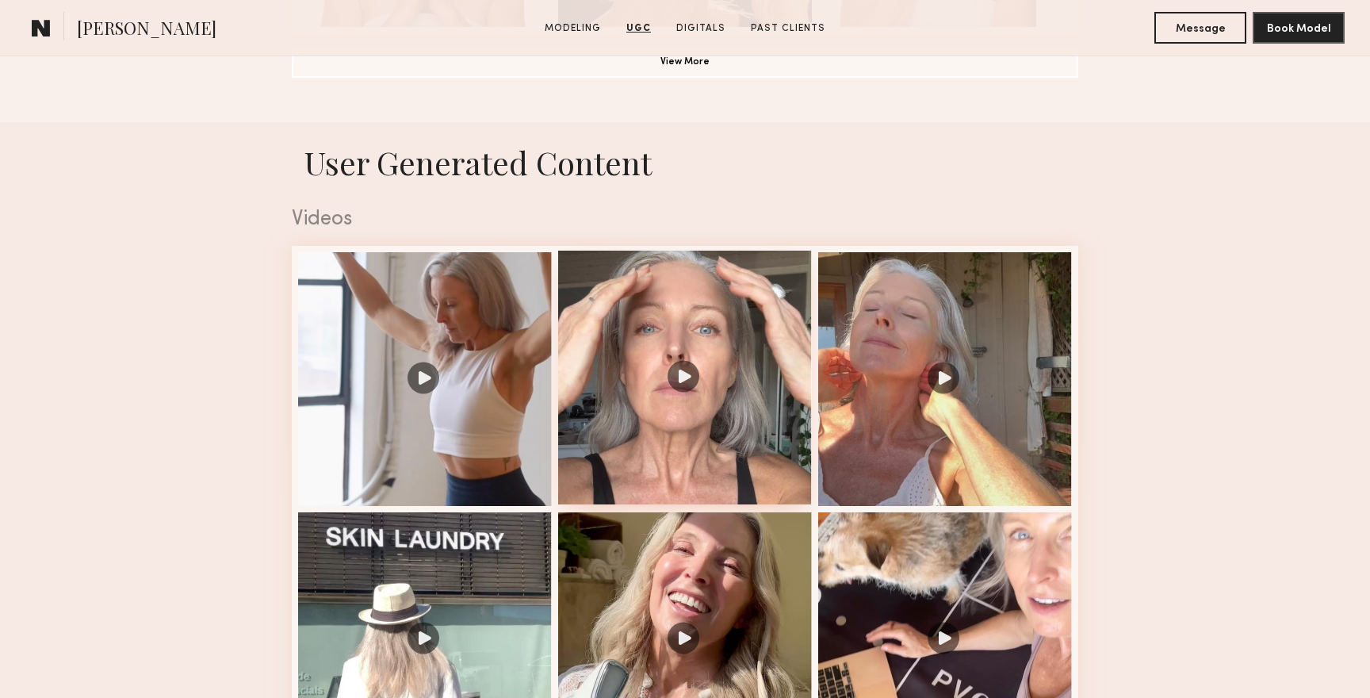
click at [664, 430] on div at bounding box center [685, 377] width 254 height 254
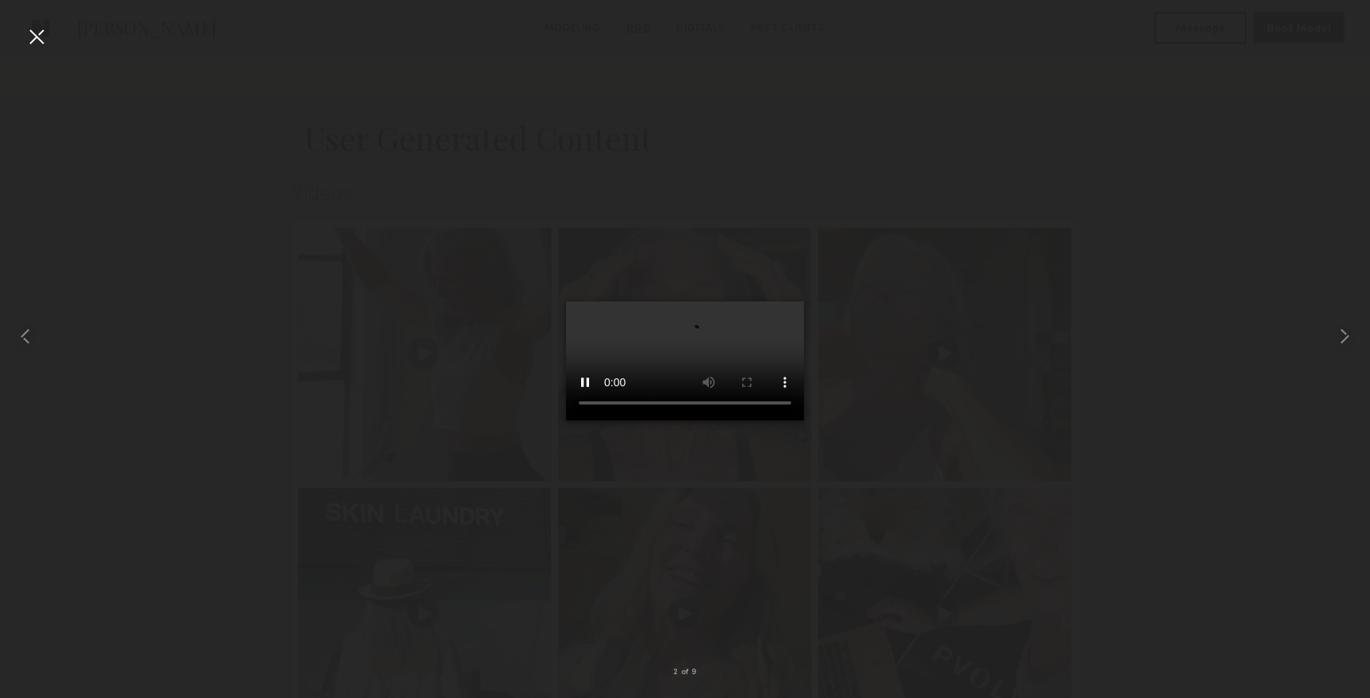
scroll to position [1501, 0]
click at [1344, 338] on common-icon at bounding box center [1344, 335] width 25 height 25
click at [1343, 339] on common-icon at bounding box center [1344, 335] width 25 height 25
drag, startPoint x: 781, startPoint y: 560, endPoint x: 787, endPoint y: 573, distance: 14.9
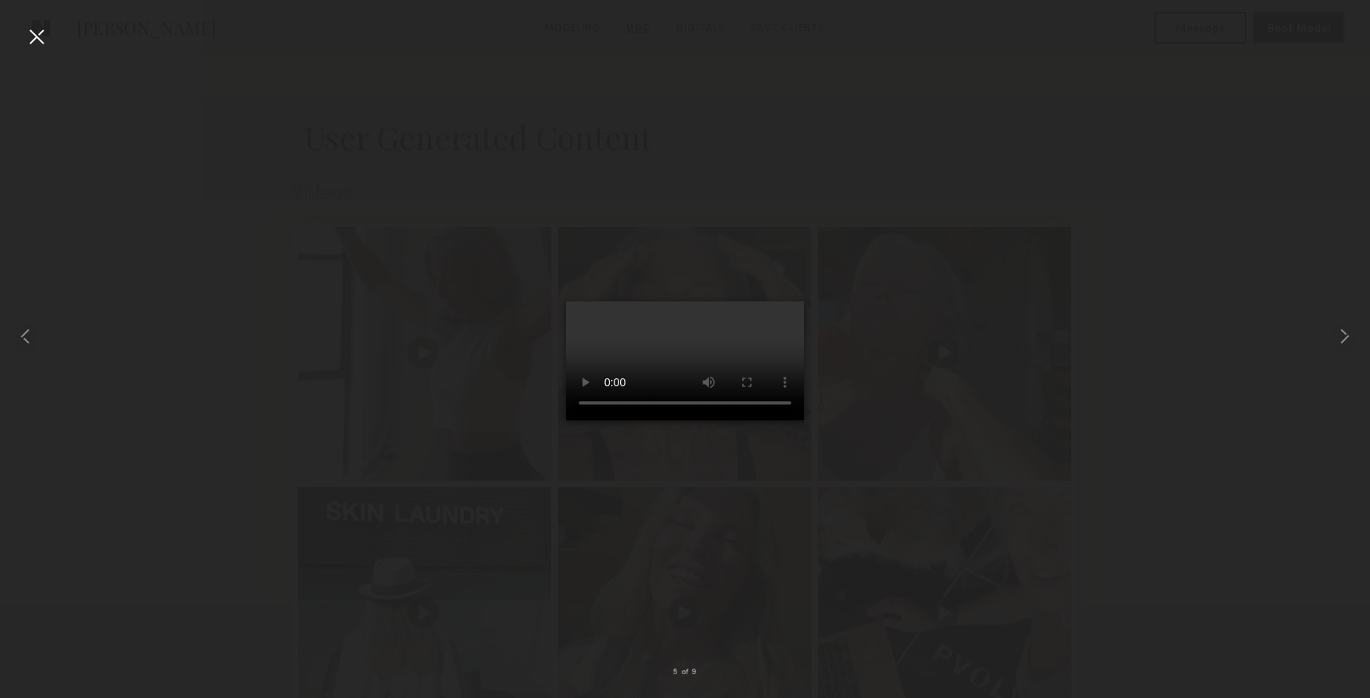
click at [781, 420] on video at bounding box center [685, 360] width 238 height 119
click at [1344, 335] on common-icon at bounding box center [1344, 335] width 25 height 25
click at [1343, 332] on common-icon at bounding box center [1344, 335] width 25 height 25
click at [31, 36] on div at bounding box center [36, 36] width 25 height 25
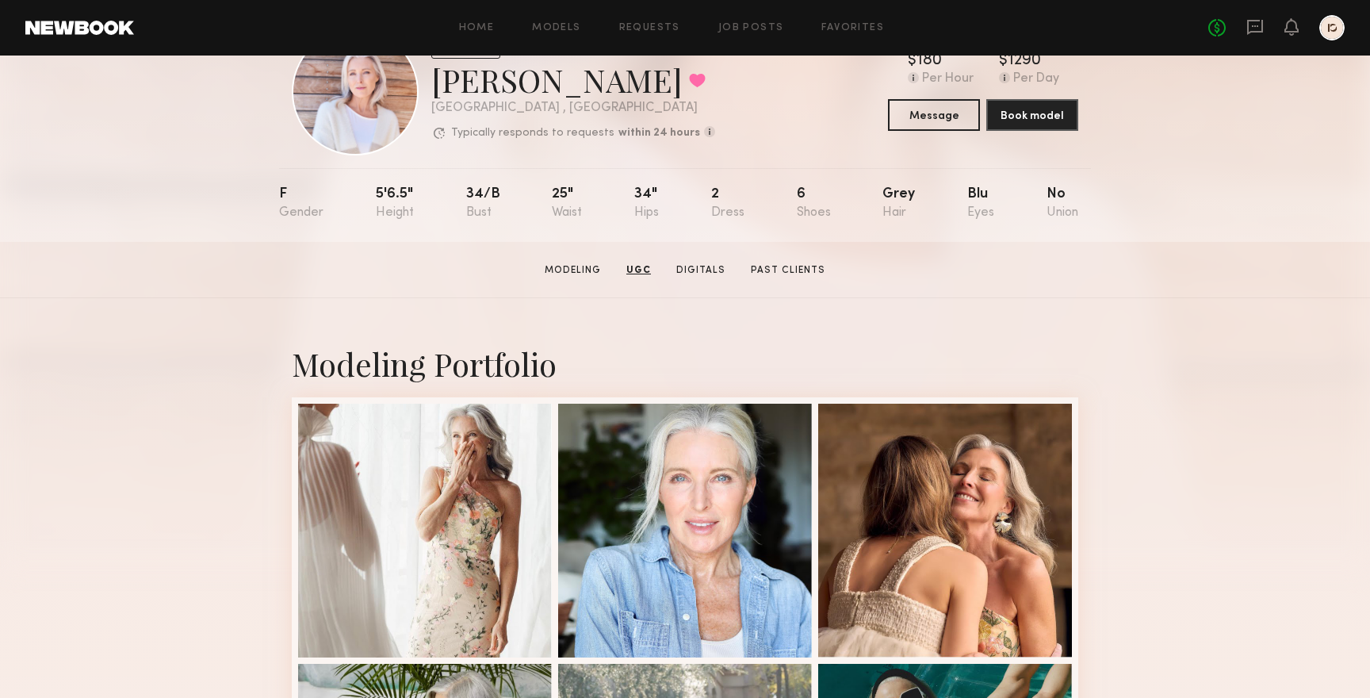
scroll to position [0, 0]
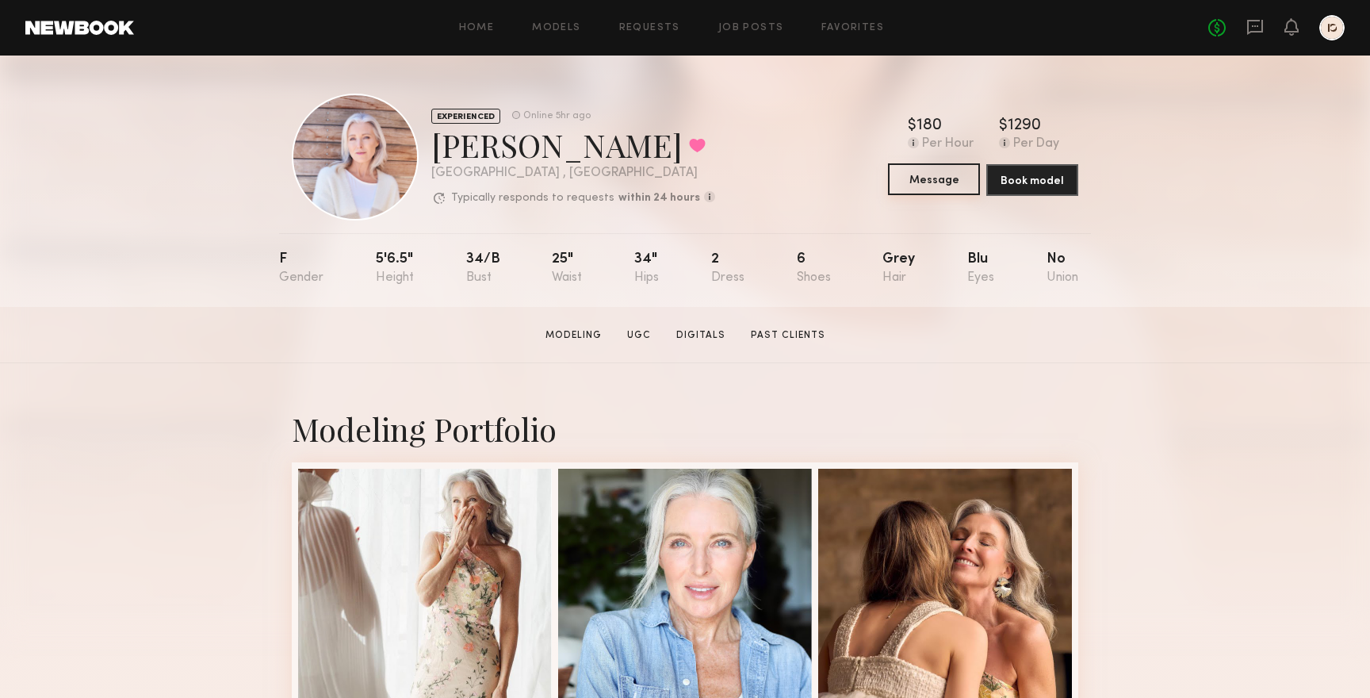
click at [921, 176] on button "Message" at bounding box center [934, 179] width 92 height 32
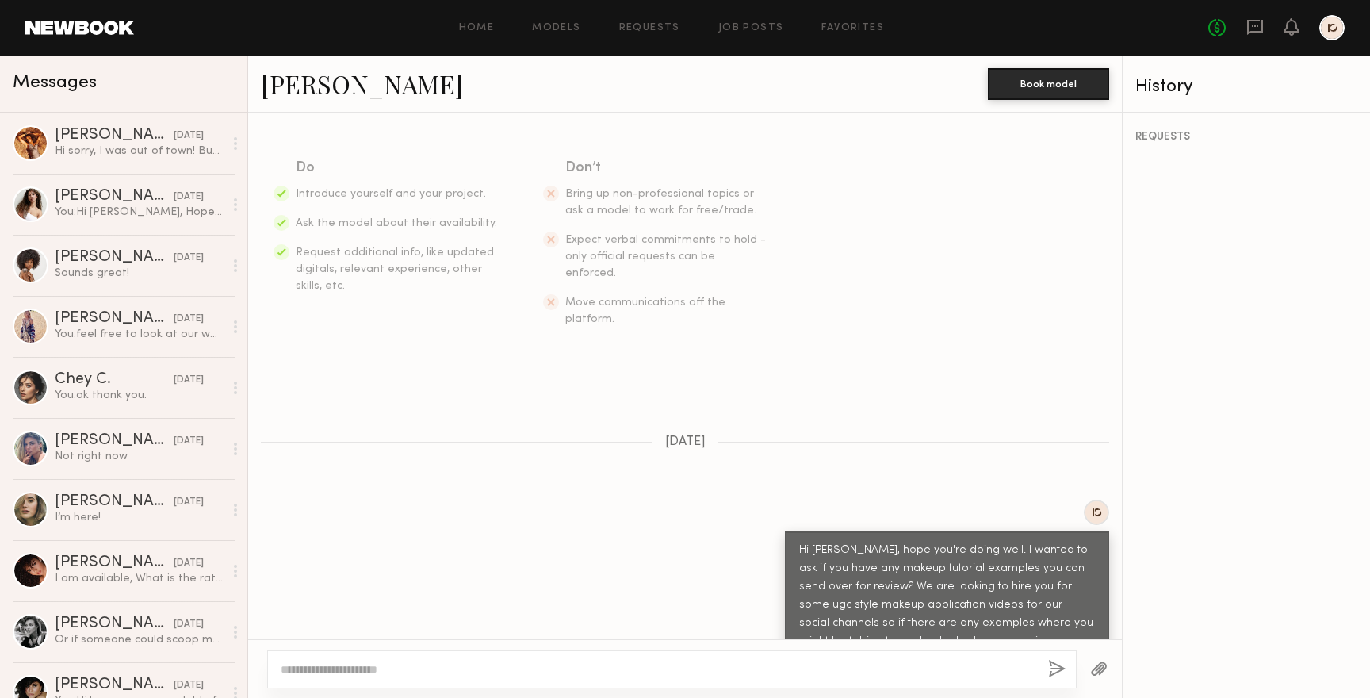
scroll to position [128, 0]
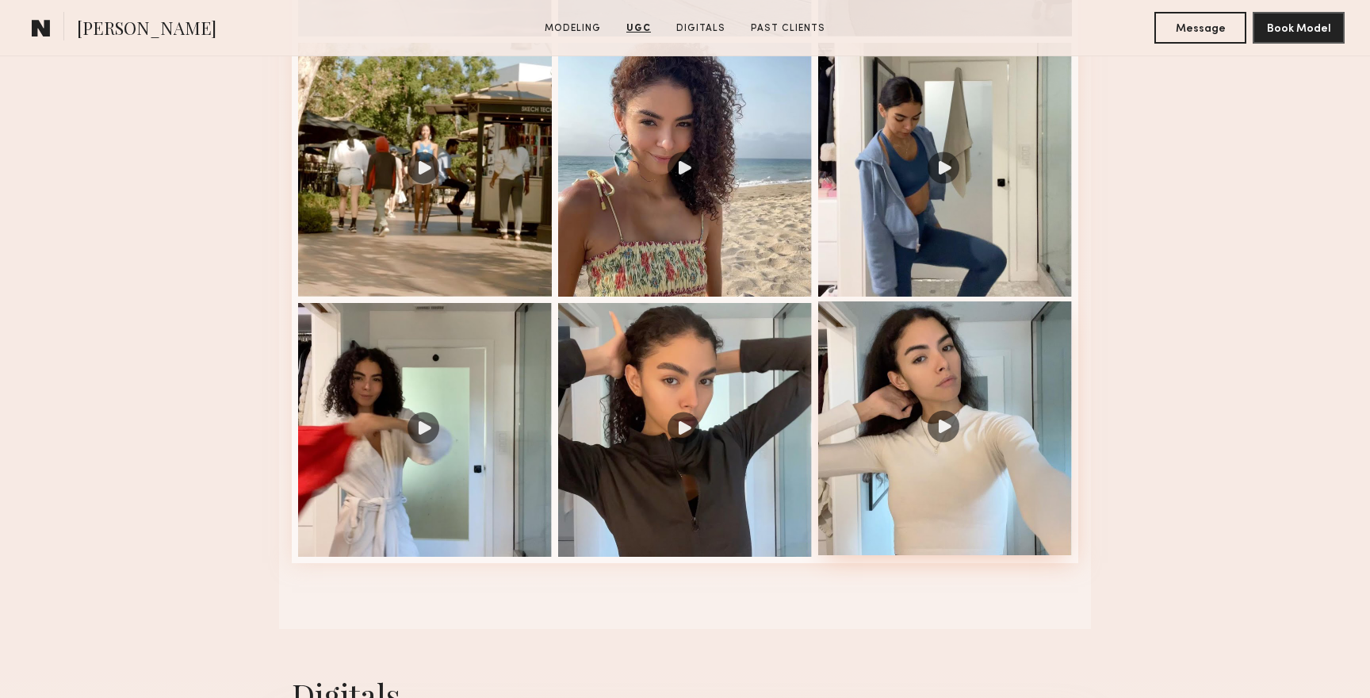
scroll to position [2206, 0]
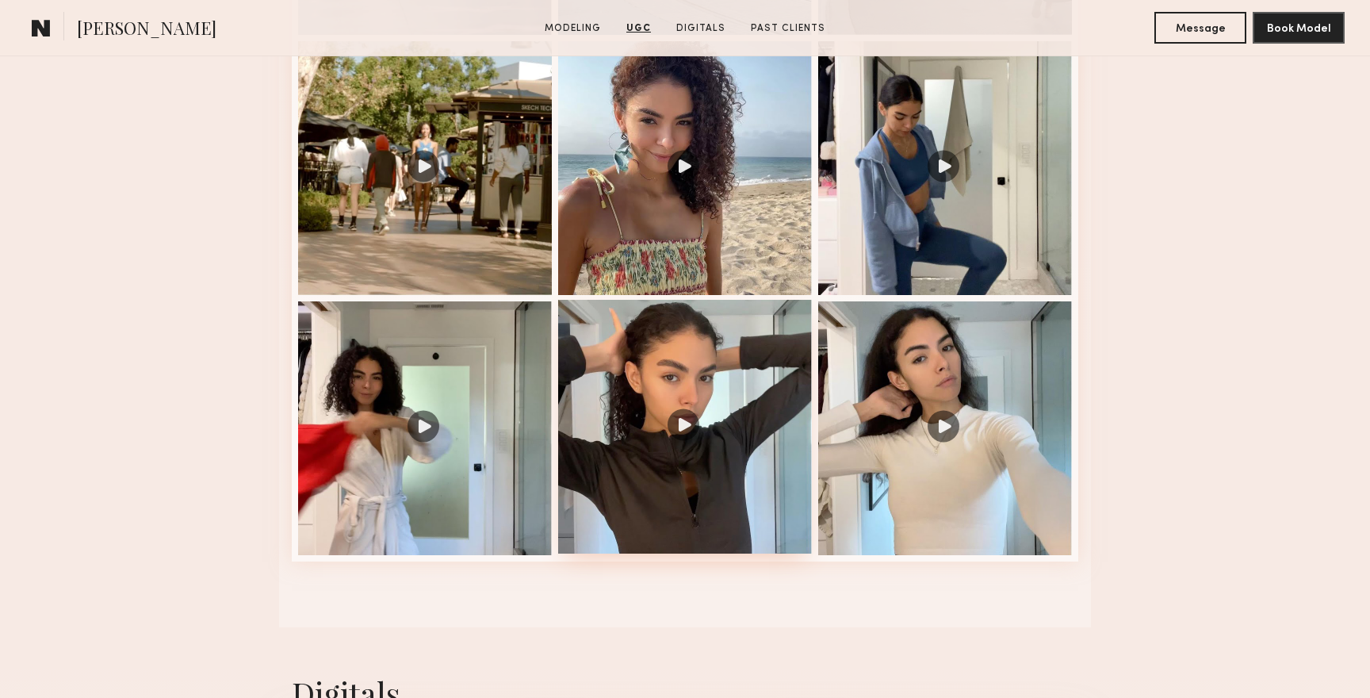
click at [687, 424] on div at bounding box center [685, 427] width 254 height 254
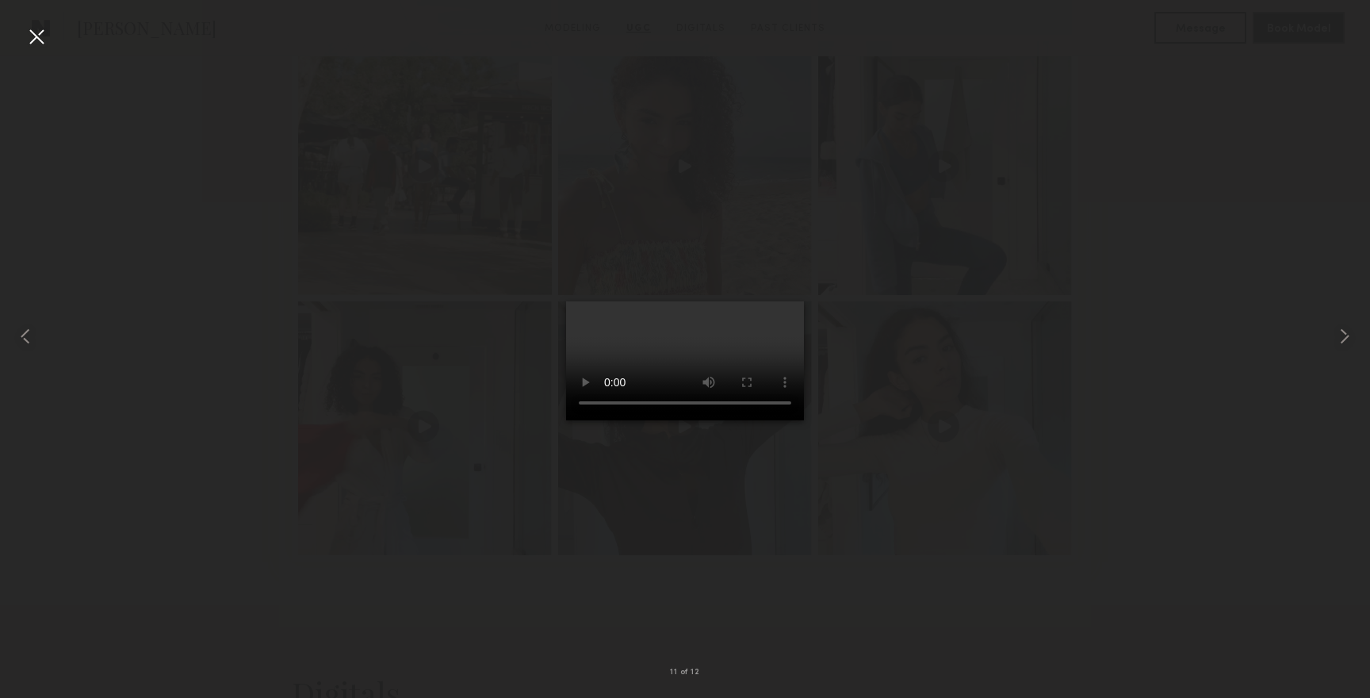
click at [27, 33] on div at bounding box center [36, 36] width 25 height 25
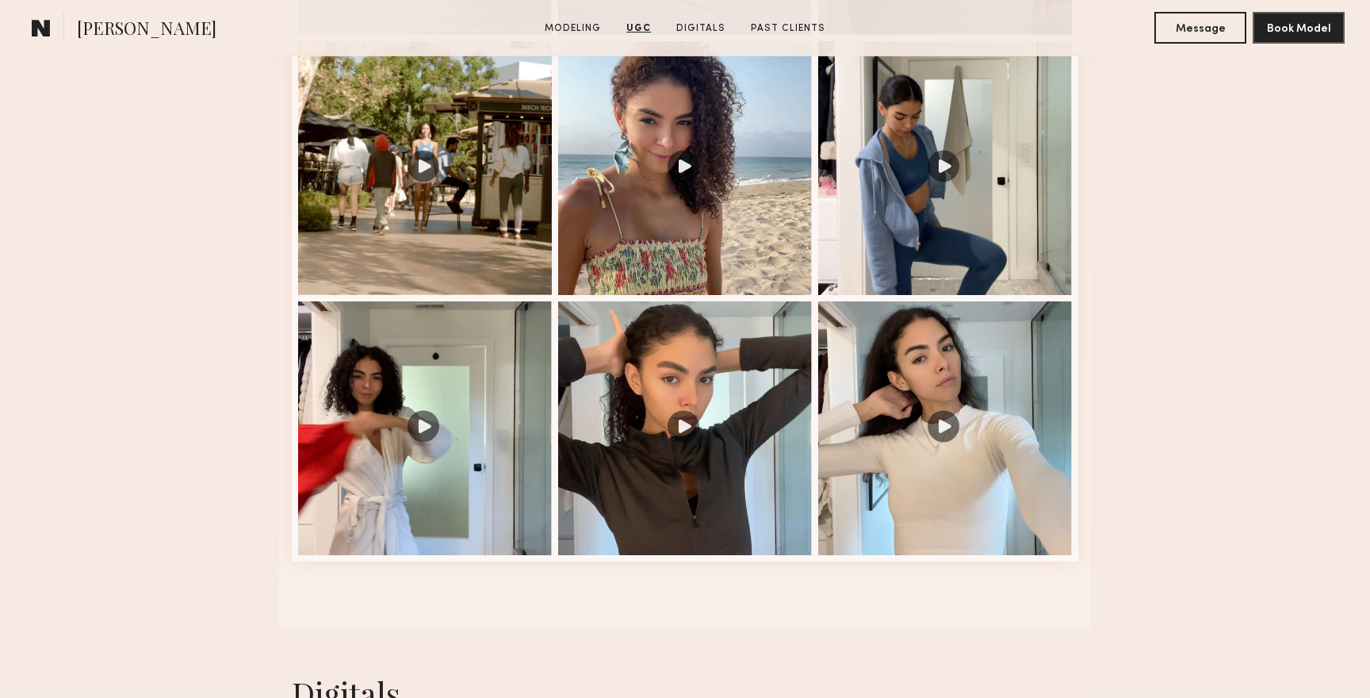
scroll to position [2216, 0]
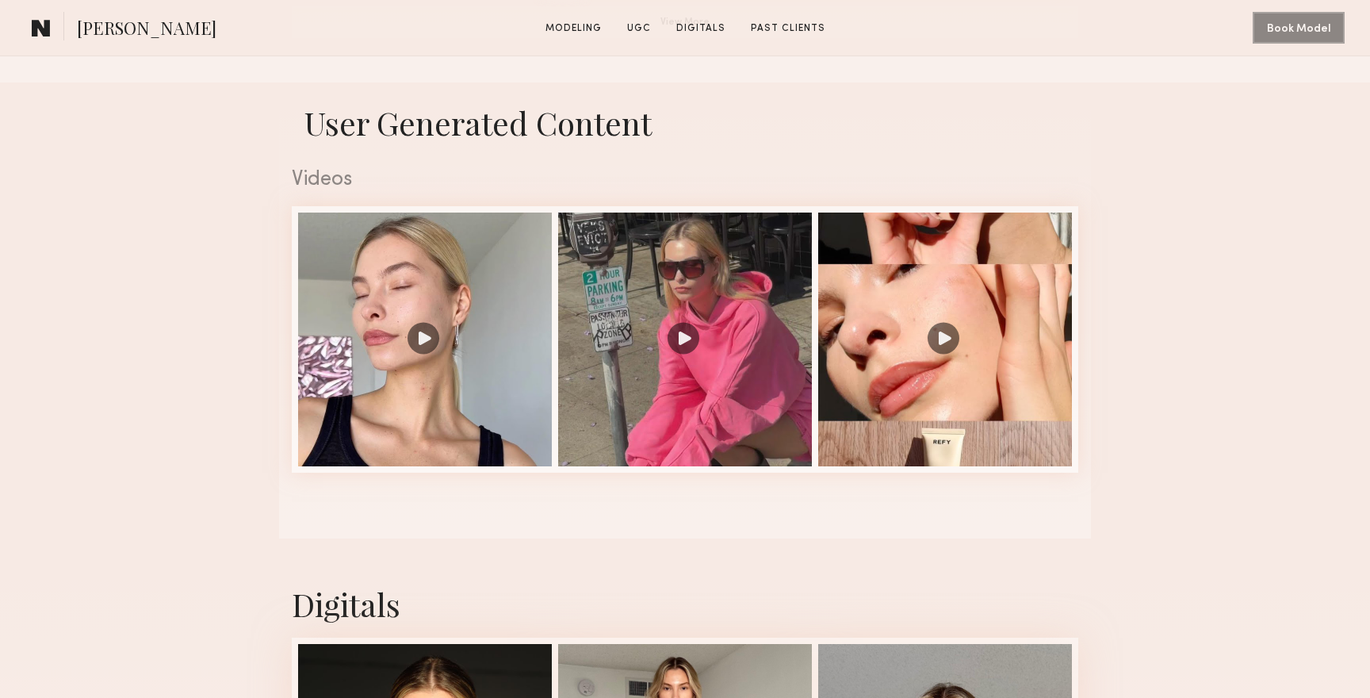
scroll to position [1503, 0]
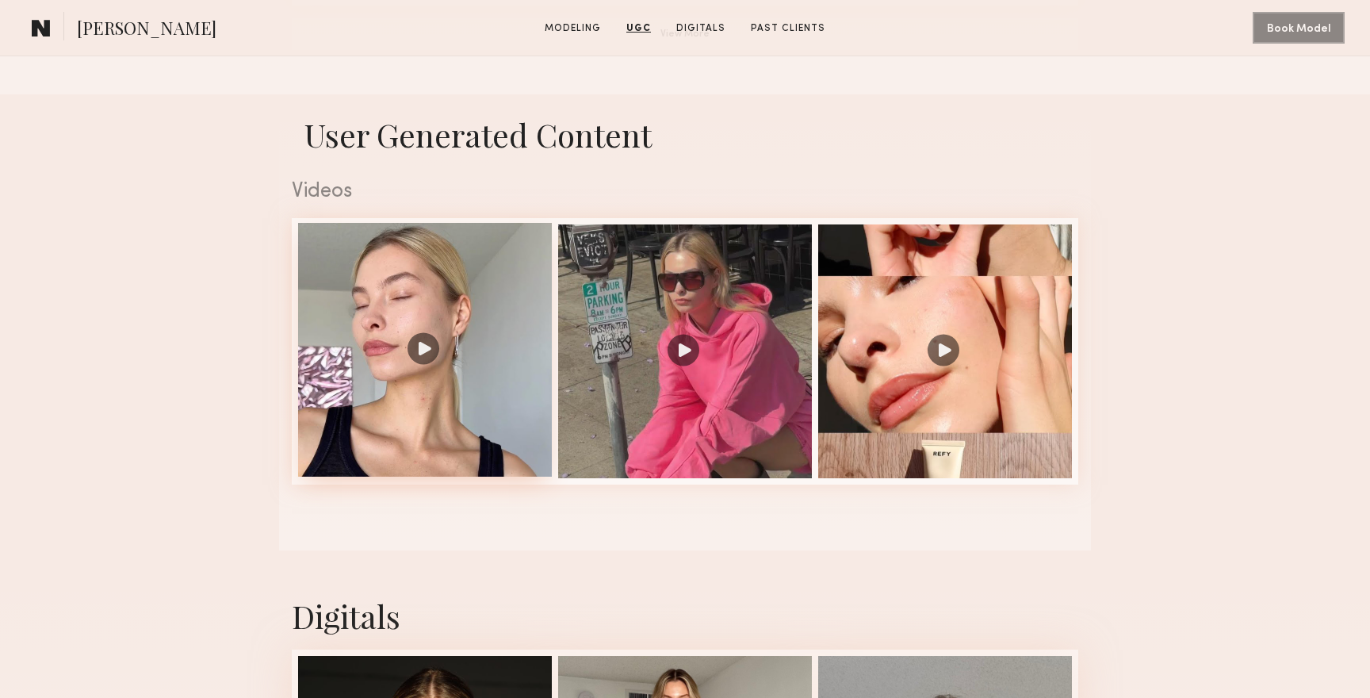
click at [412, 343] on div at bounding box center [425, 350] width 254 height 254
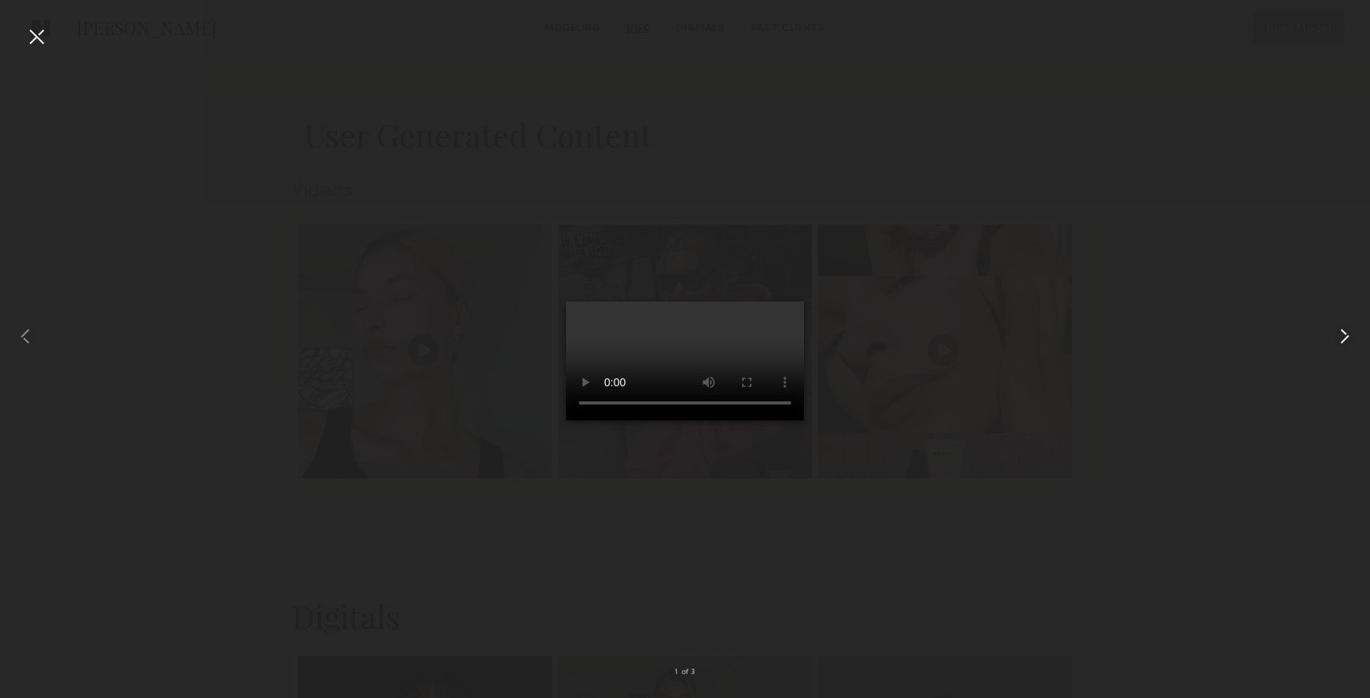
click at [1348, 331] on common-icon at bounding box center [1344, 335] width 25 height 25
click at [35, 39] on div at bounding box center [36, 36] width 25 height 25
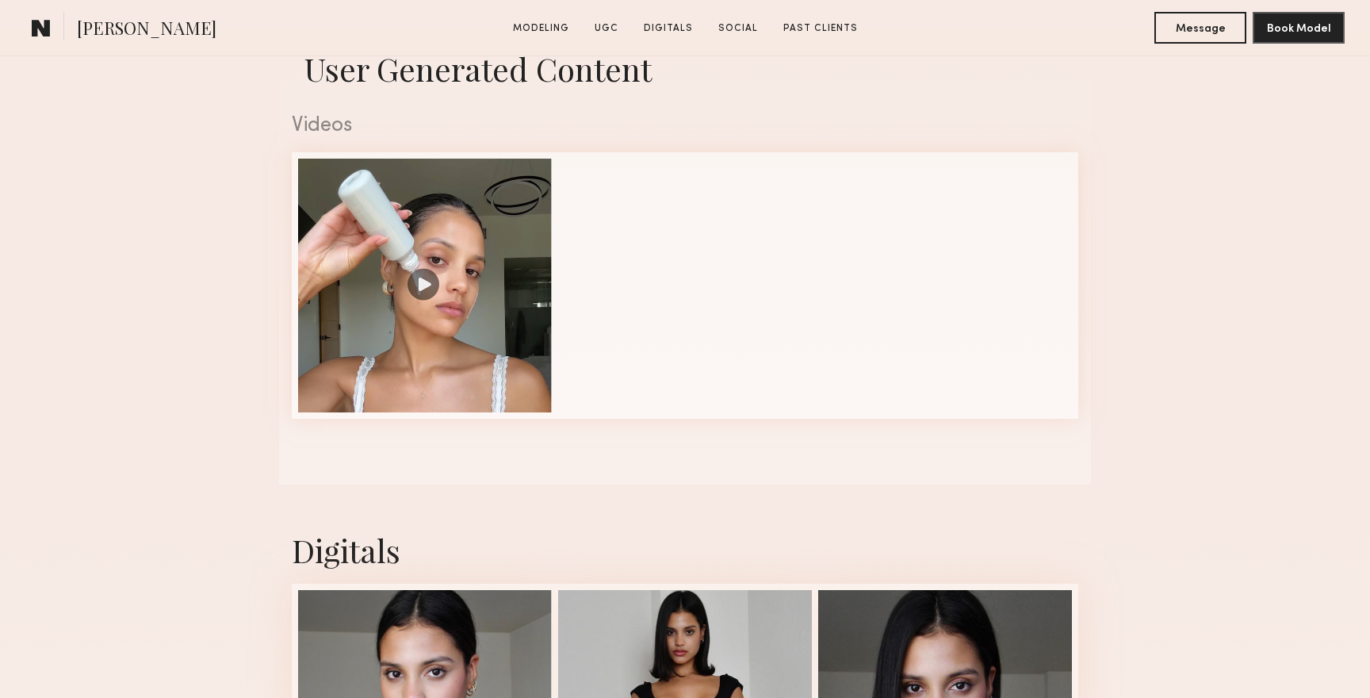
scroll to position [1576, 0]
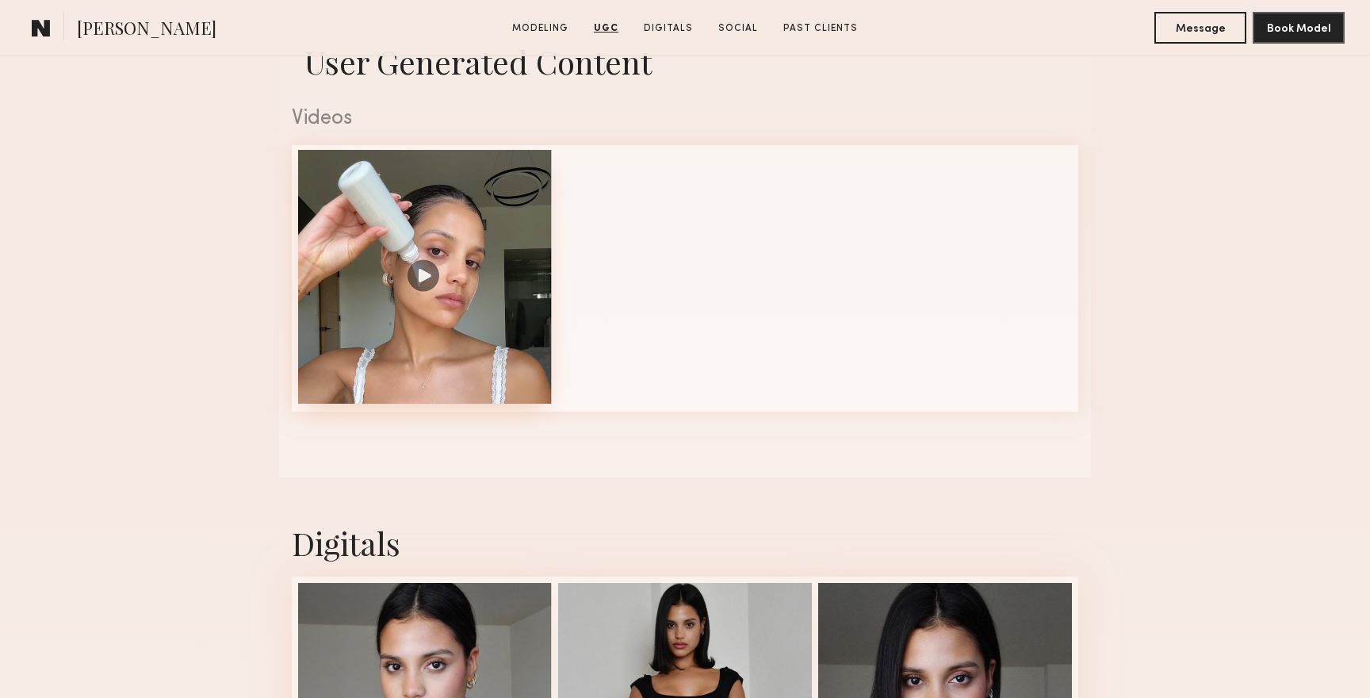
click at [485, 327] on div at bounding box center [425, 277] width 254 height 254
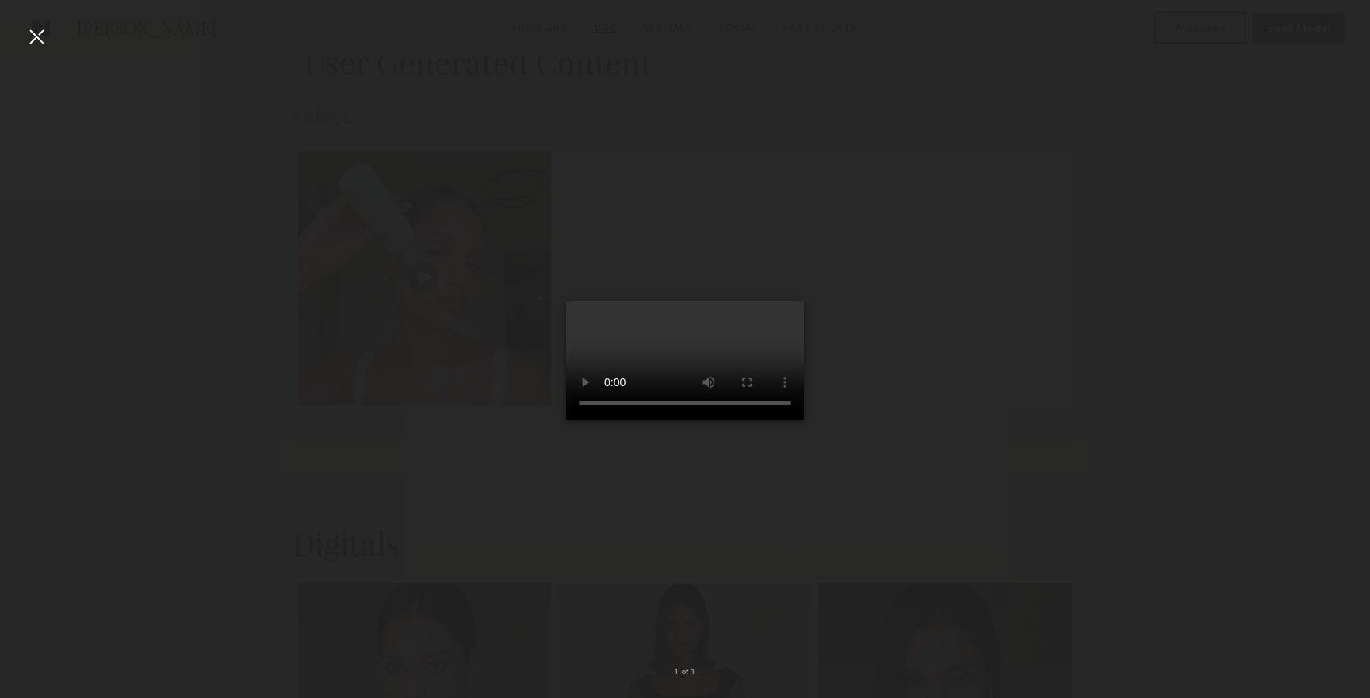
click at [40, 43] on div at bounding box center [36, 36] width 25 height 25
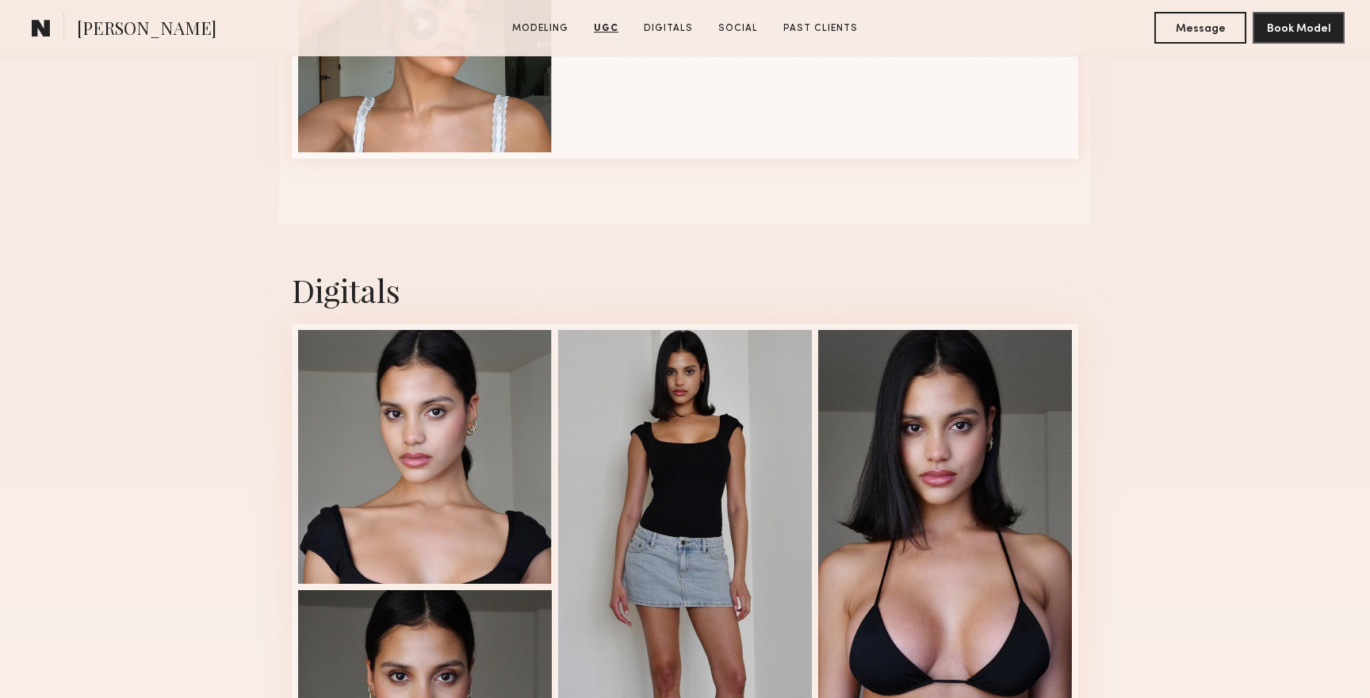
scroll to position [1834, 0]
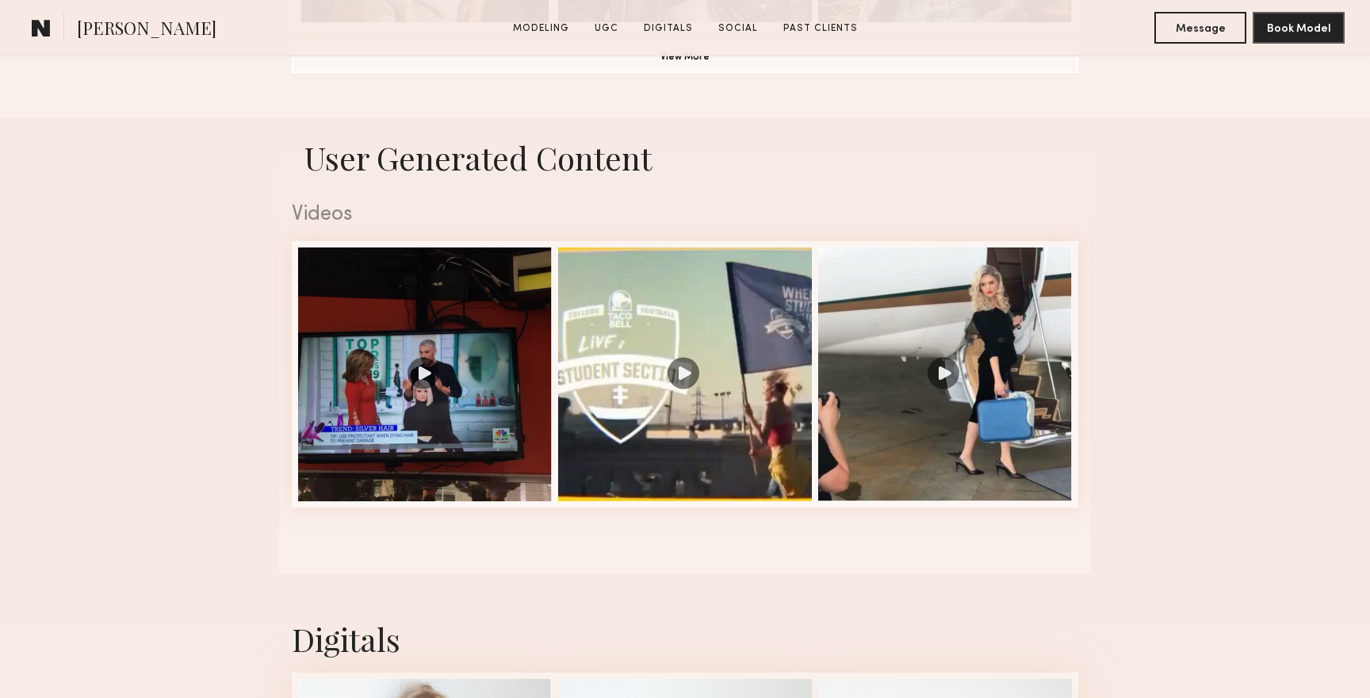
scroll to position [1482, 0]
